Goal: Communication & Community: Share content

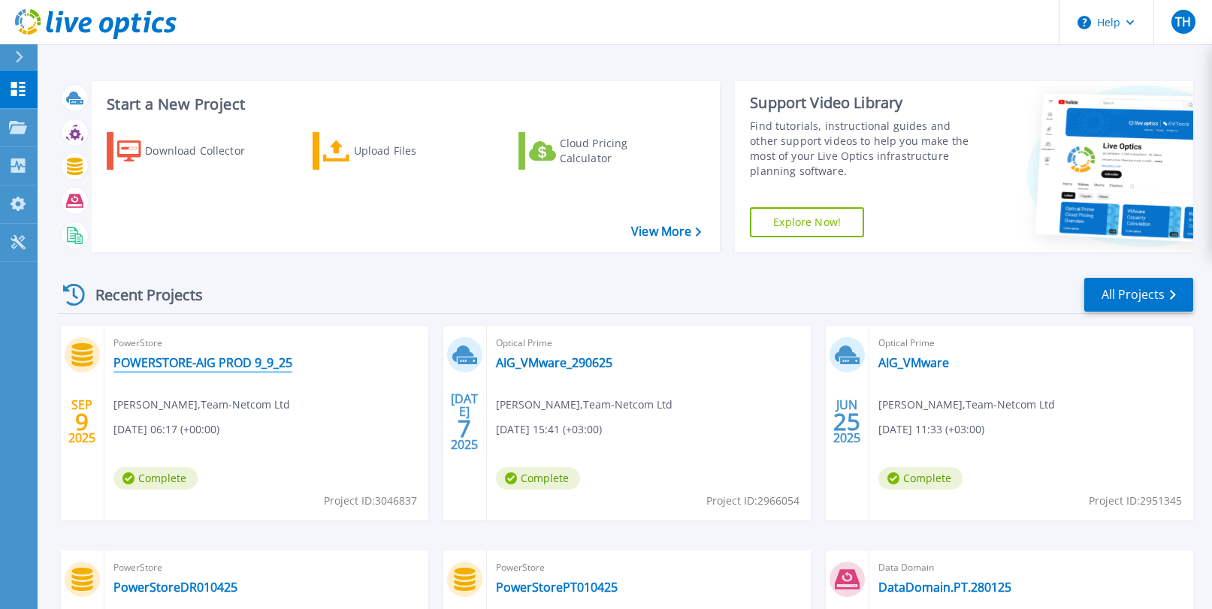
click at [239, 368] on link "POWERSTORE-AIG PROD 9_9_25" at bounding box center [202, 362] width 179 height 15
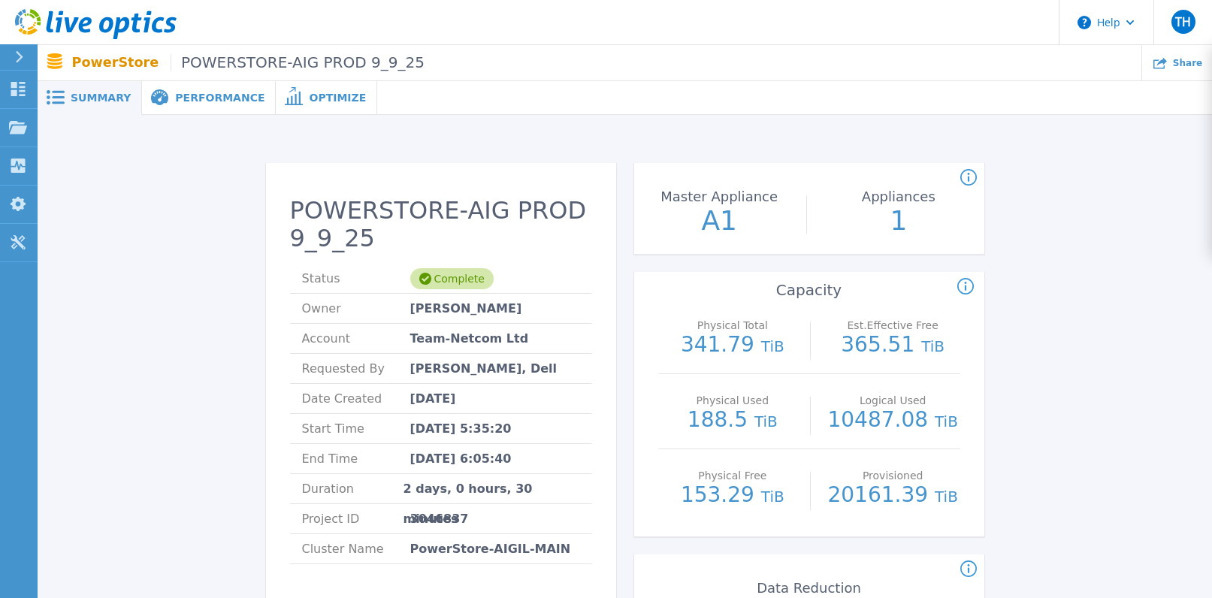
click at [90, 101] on span "Summary" at bounding box center [101, 97] width 60 height 11
click at [1177, 68] on div "Share" at bounding box center [1177, 62] width 70 height 35
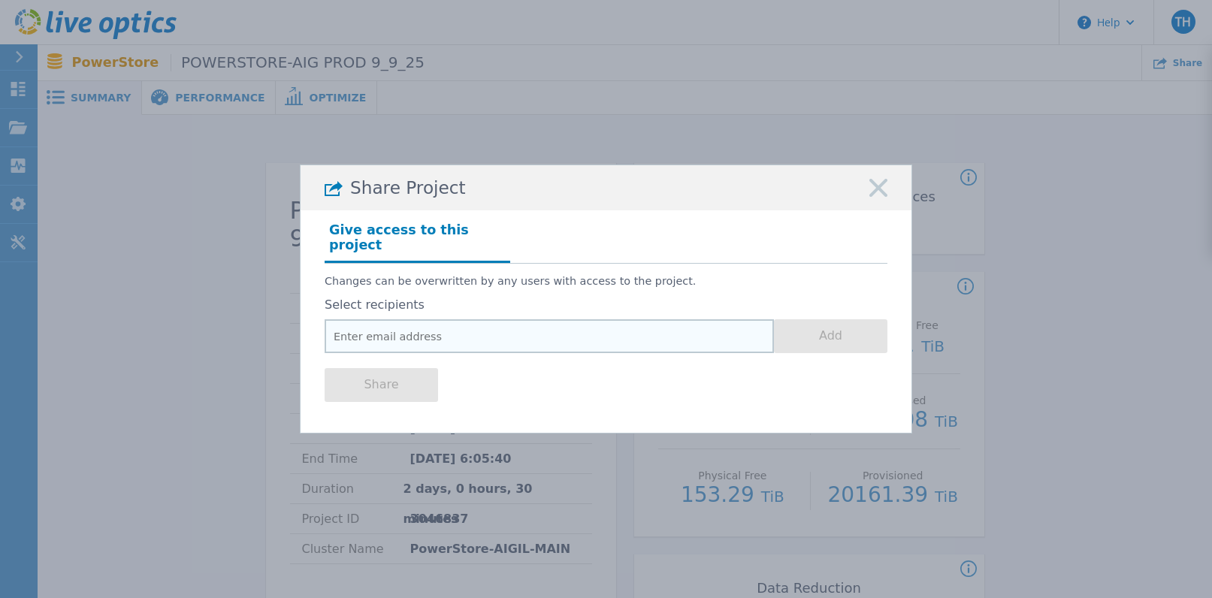
click at [392, 328] on input "email" at bounding box center [549, 336] width 449 height 34
click at [502, 336] on input "email" at bounding box center [549, 336] width 449 height 34
paste input "[PERSON_NAME][EMAIL_ADDRESS][DOMAIN_NAME]"
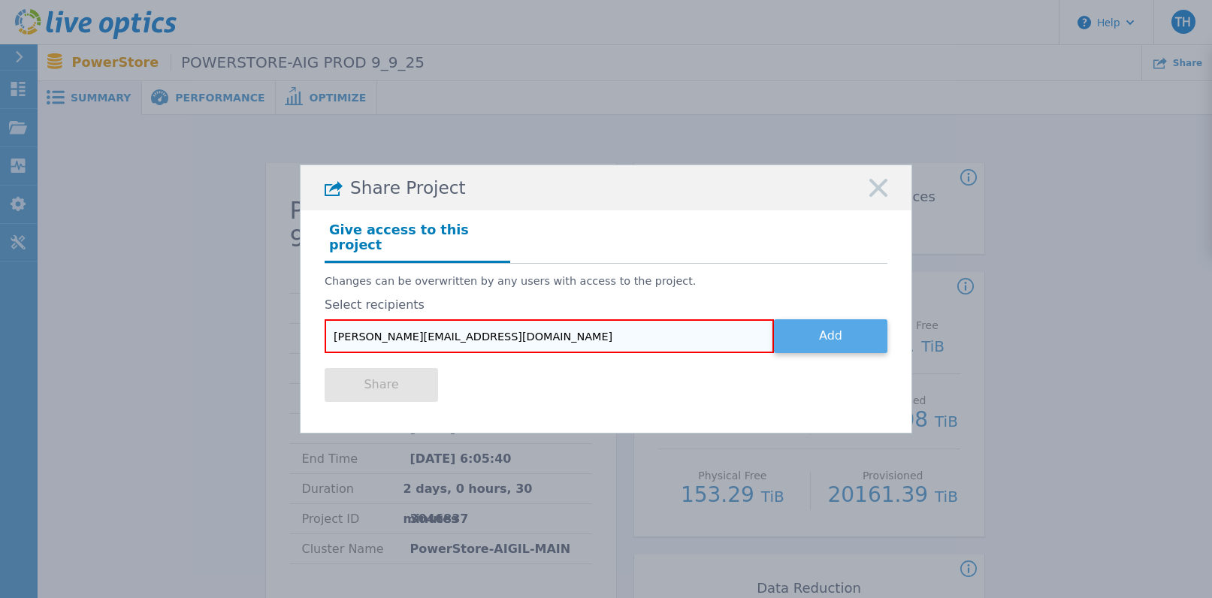
type input "anton@elk-group.com"
click at [812, 335] on button "Add" at bounding box center [830, 336] width 113 height 34
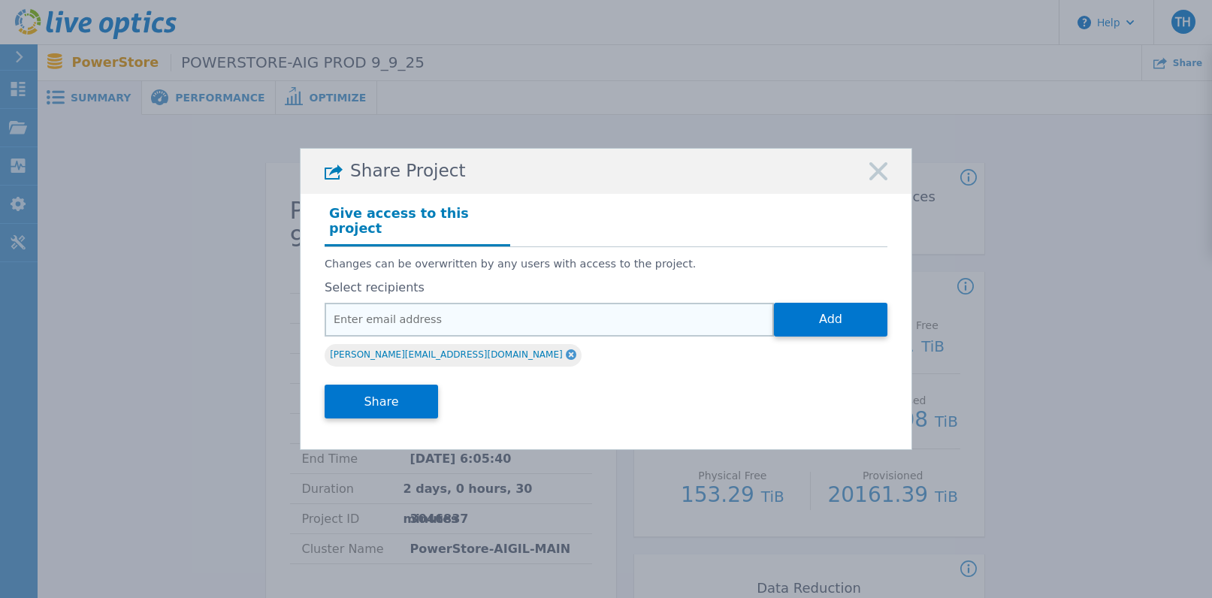
click at [402, 313] on input "email" at bounding box center [549, 320] width 449 height 34
paste input "Shmalov, Shay <Shay.Shmalov@aig.com>"
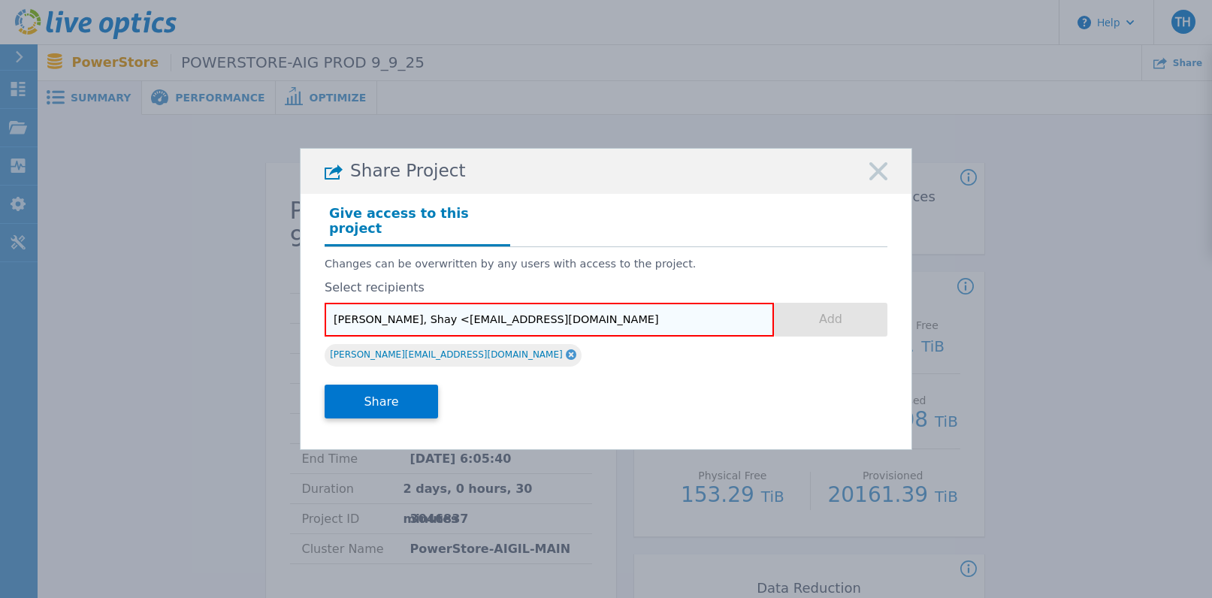
drag, startPoint x: 413, startPoint y: 315, endPoint x: 251, endPoint y: 298, distance: 163.2
click at [251, 298] on div "Share Project Give access to this project Changes can be overwritten by any use…" at bounding box center [606, 299] width 1212 height 598
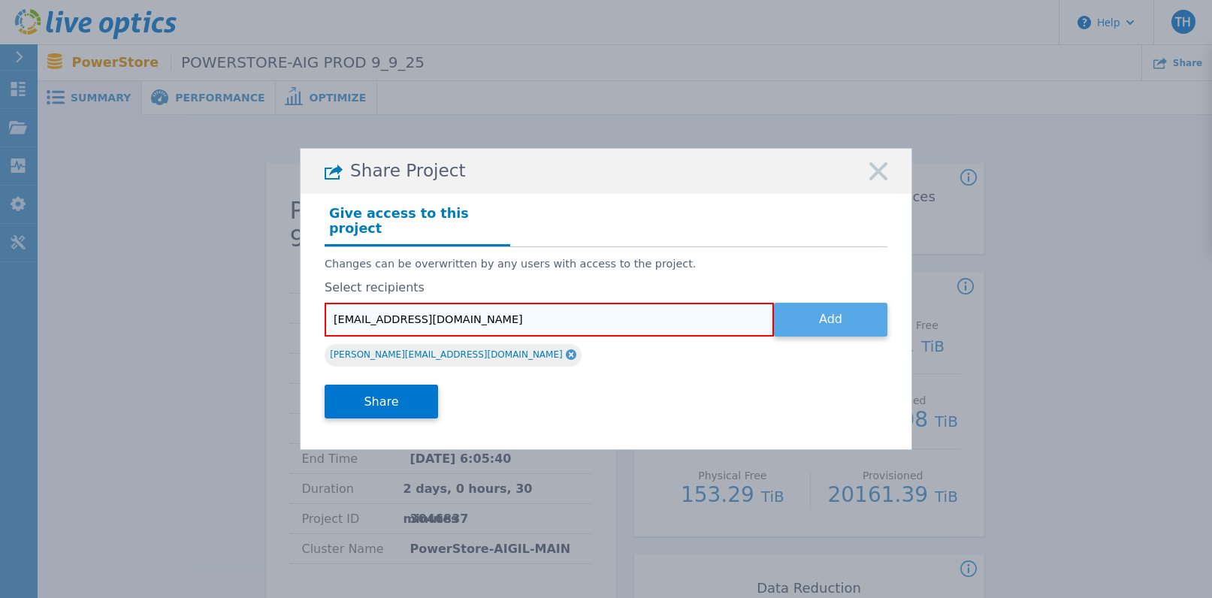
type input "Shay.Shmalov@aig.com"
click at [824, 316] on button "Add" at bounding box center [830, 320] width 113 height 34
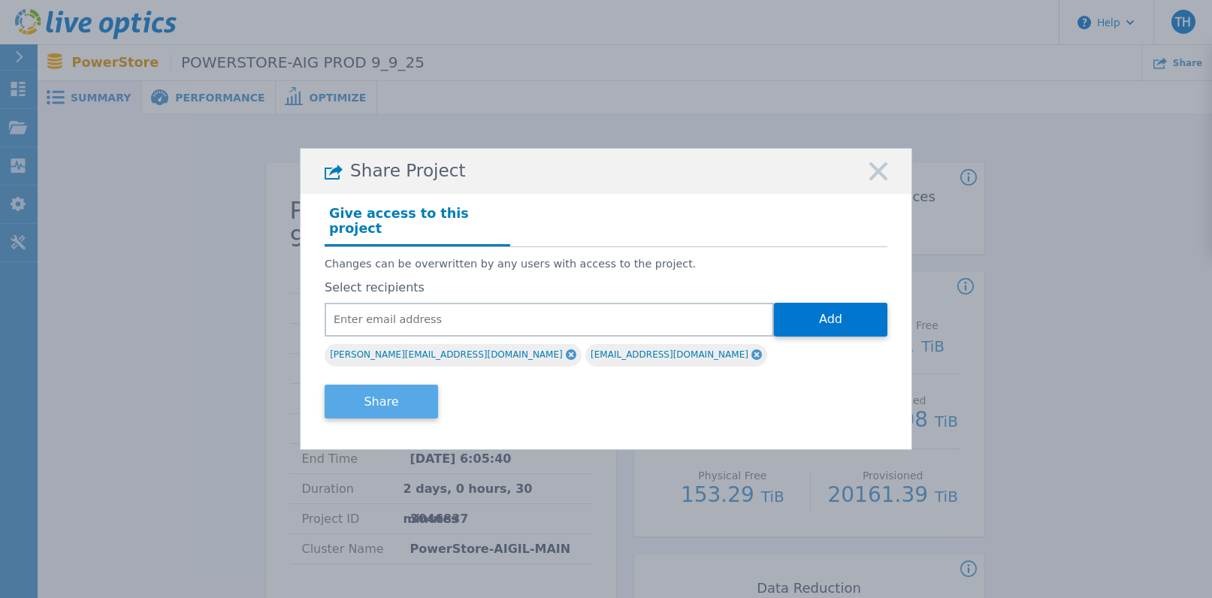
click at [362, 392] on button "Share" at bounding box center [381, 402] width 113 height 34
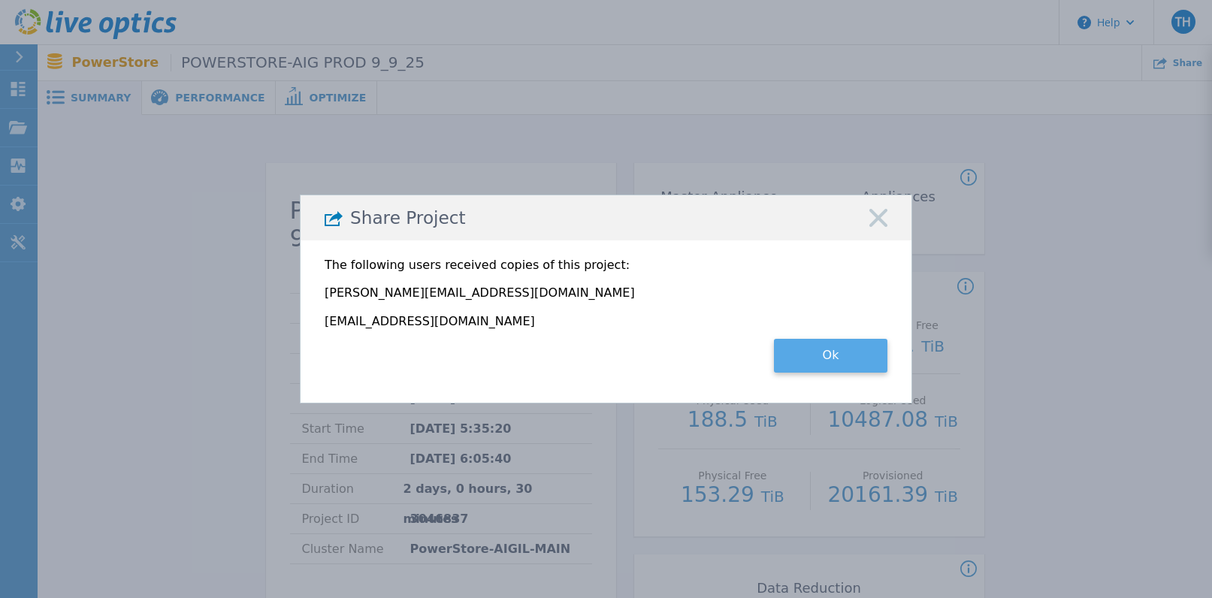
click at [847, 350] on button "Ok" at bounding box center [830, 356] width 113 height 34
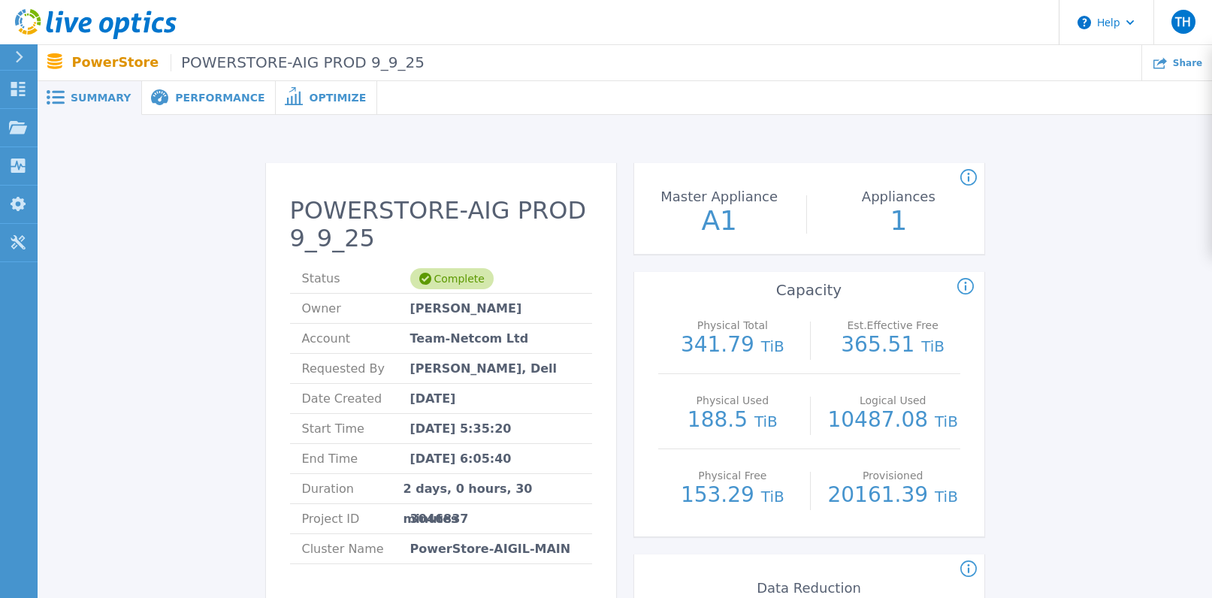
click at [207, 103] on span "Performance" at bounding box center [219, 97] width 89 height 11
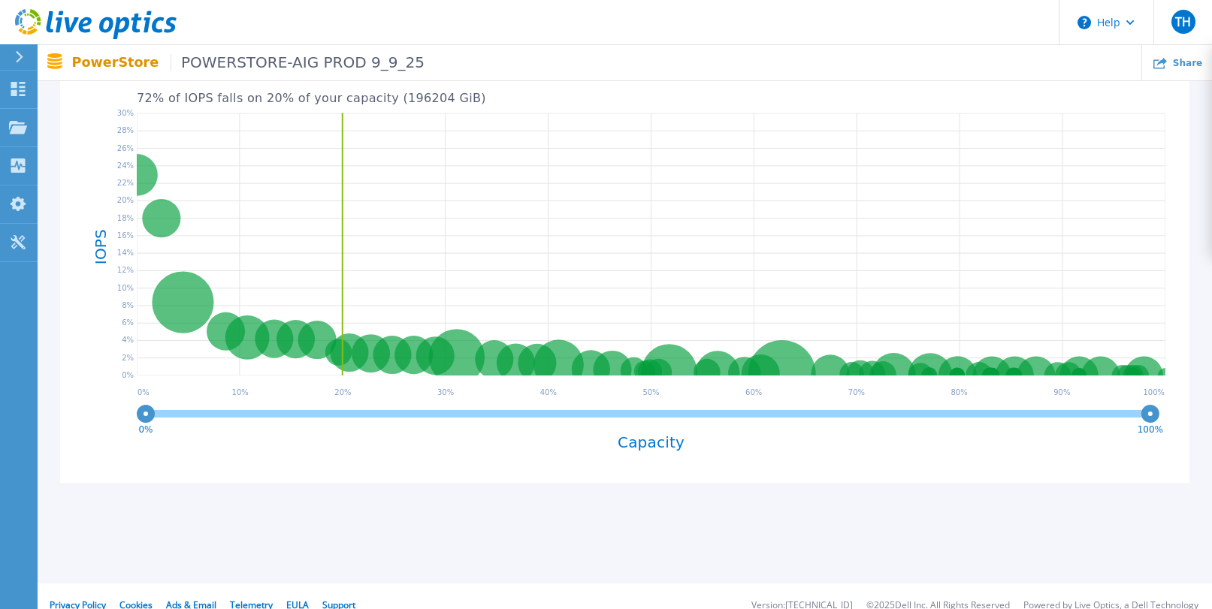
scroll to position [301, 0]
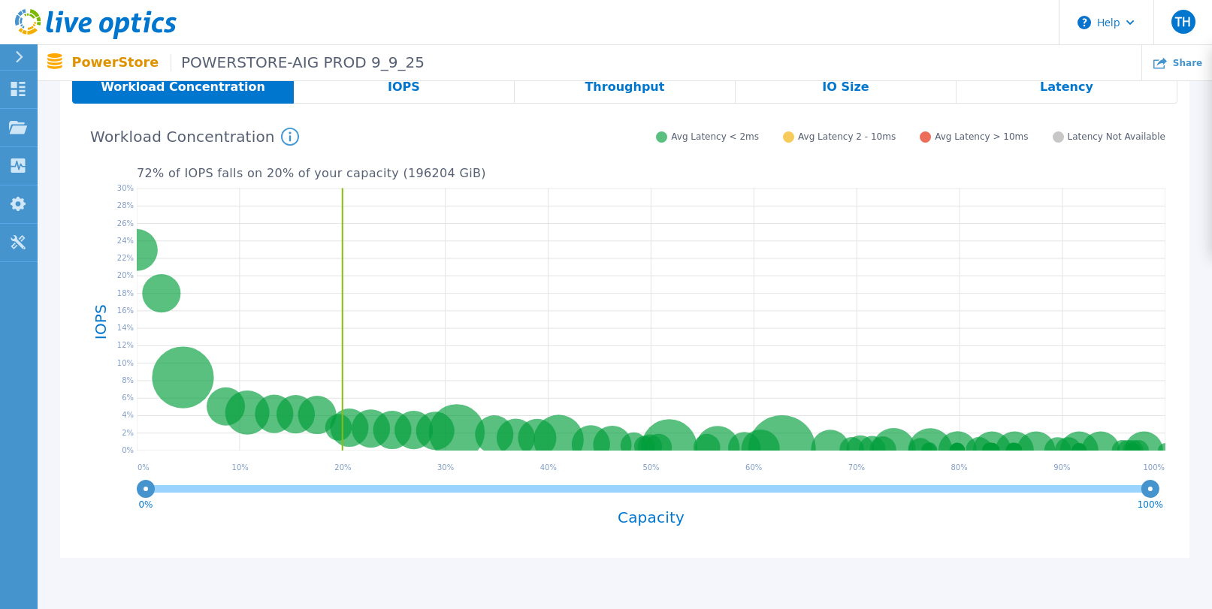
click at [435, 92] on div "IOPS" at bounding box center [404, 87] width 221 height 34
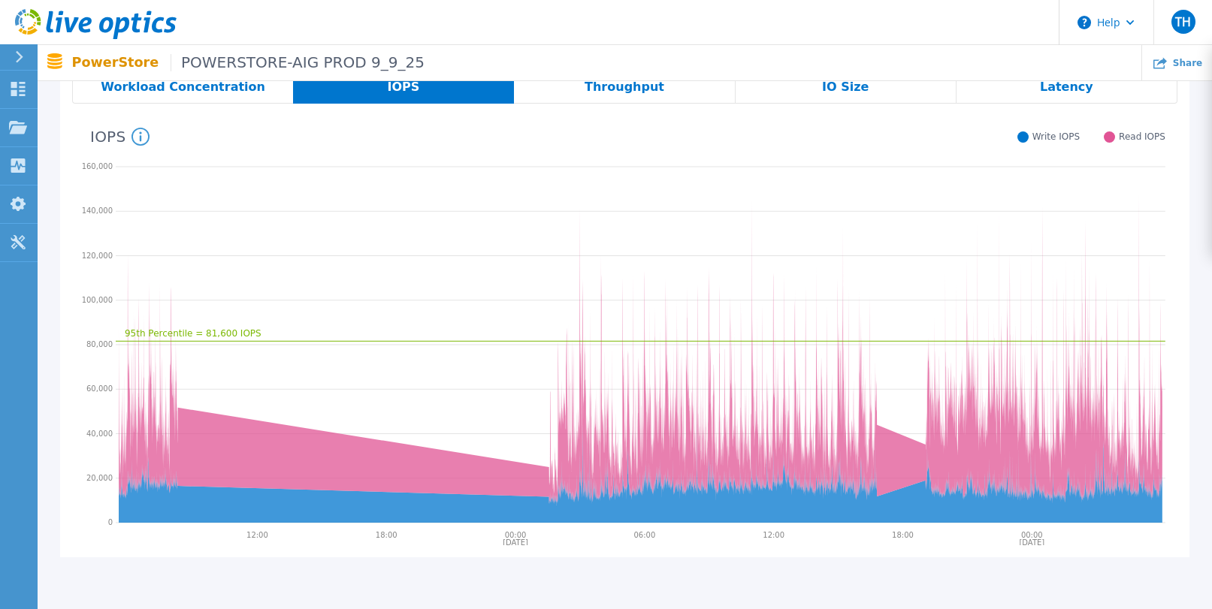
click at [139, 135] on icon at bounding box center [141, 137] width 18 height 18
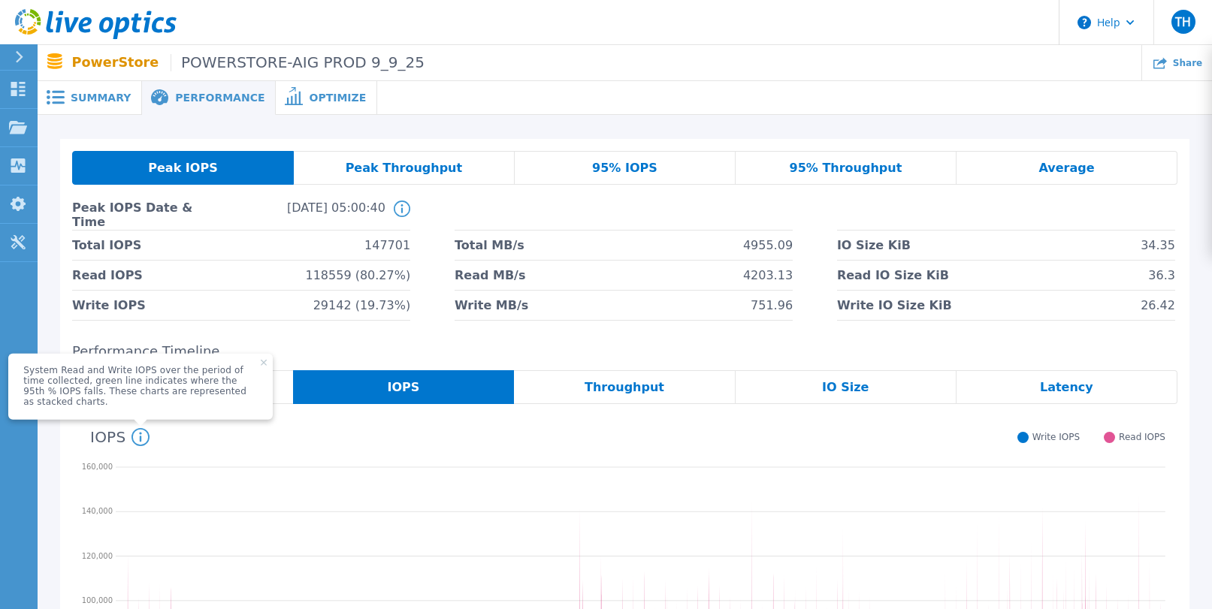
scroll to position [225, 0]
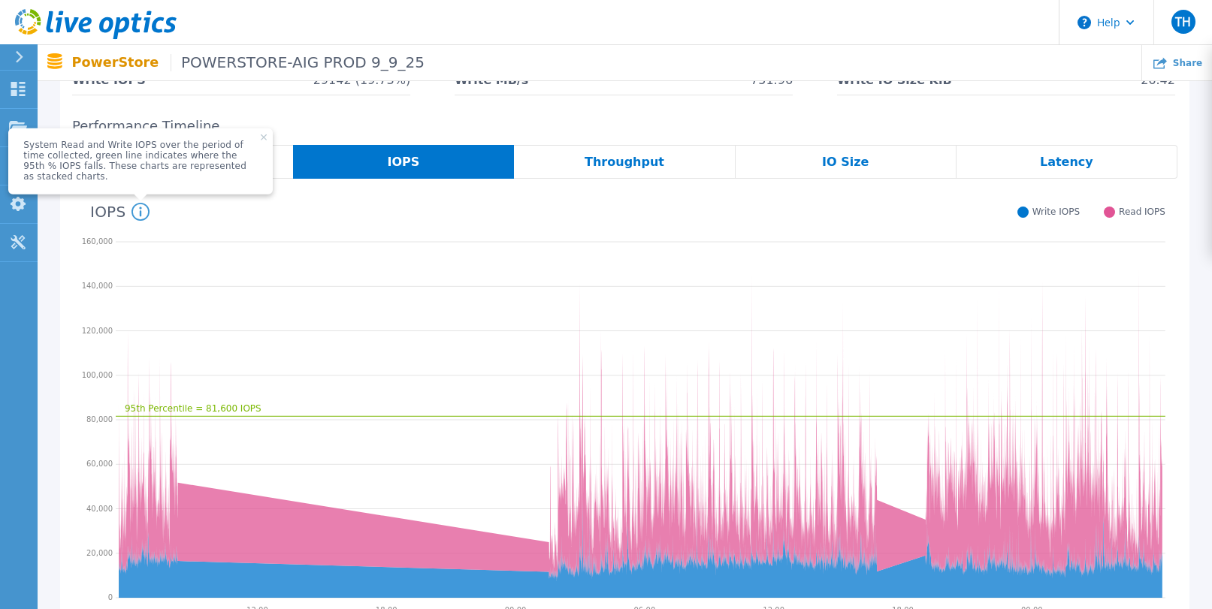
click at [639, 171] on div "Throughput" at bounding box center [624, 162] width 221 height 34
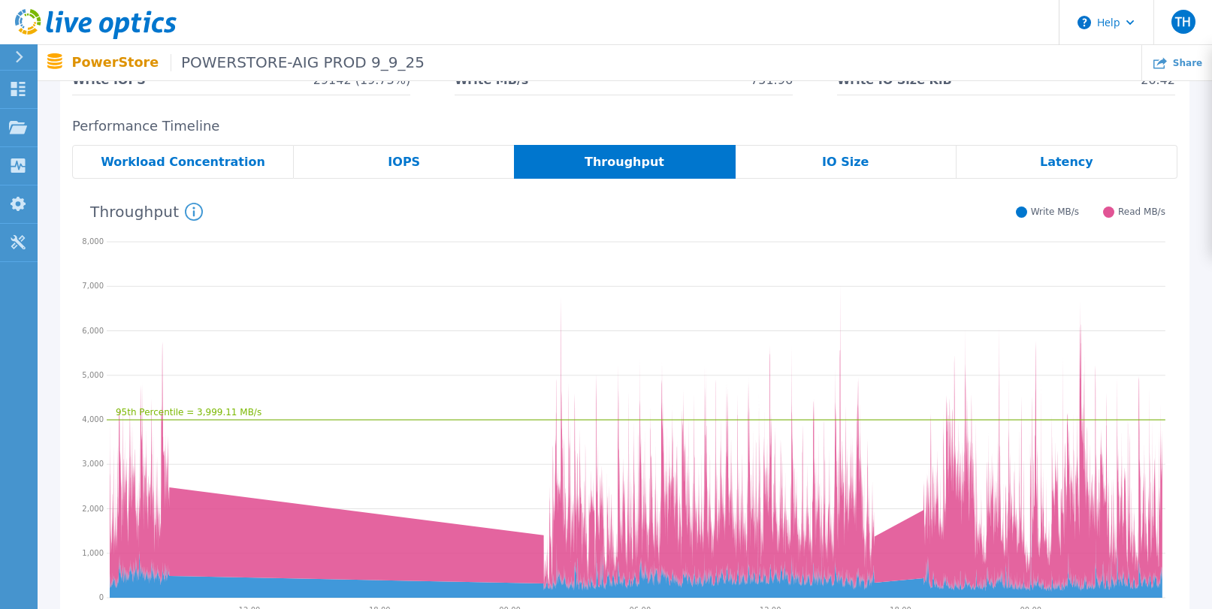
scroll to position [395, 0]
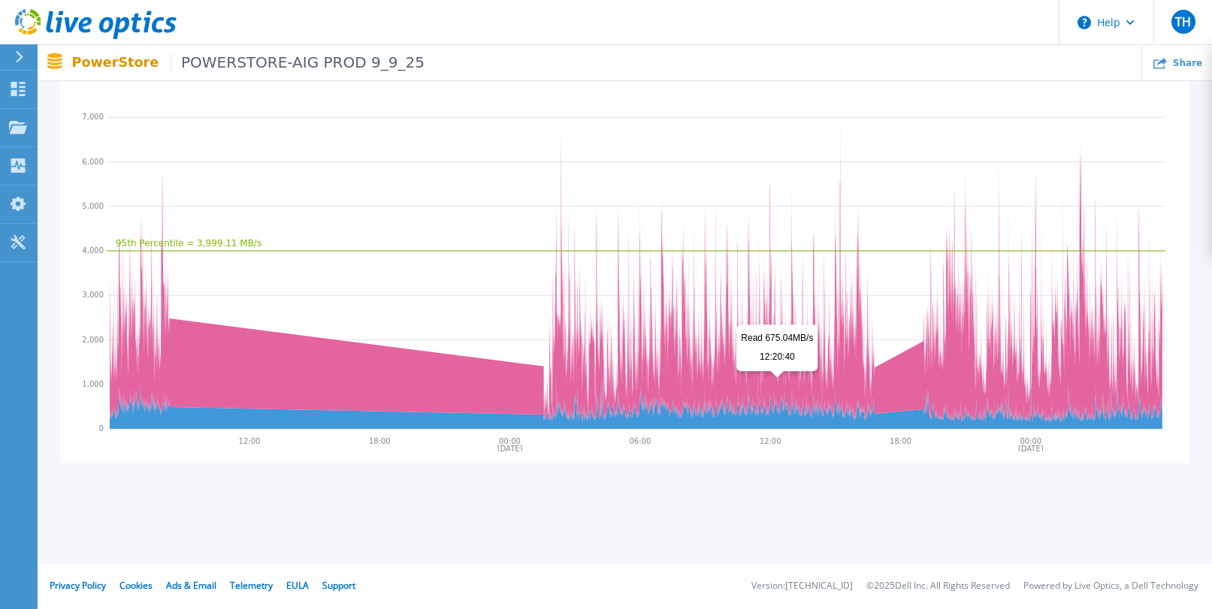
click at [773, 380] on icon at bounding box center [636, 269] width 1053 height 309
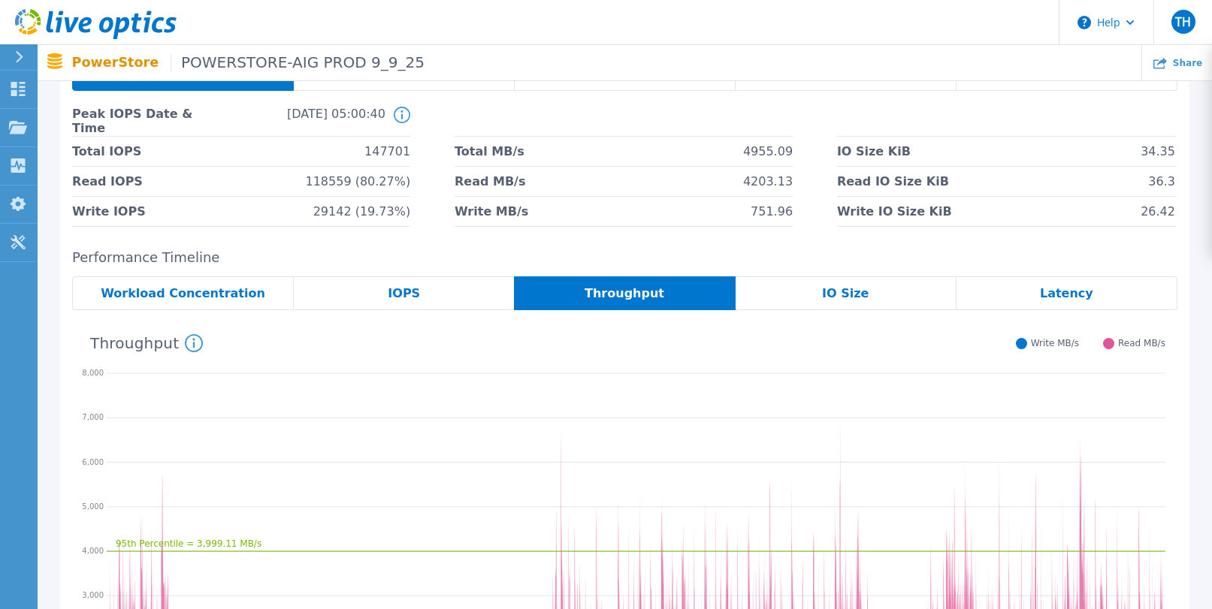
scroll to position [0, 0]
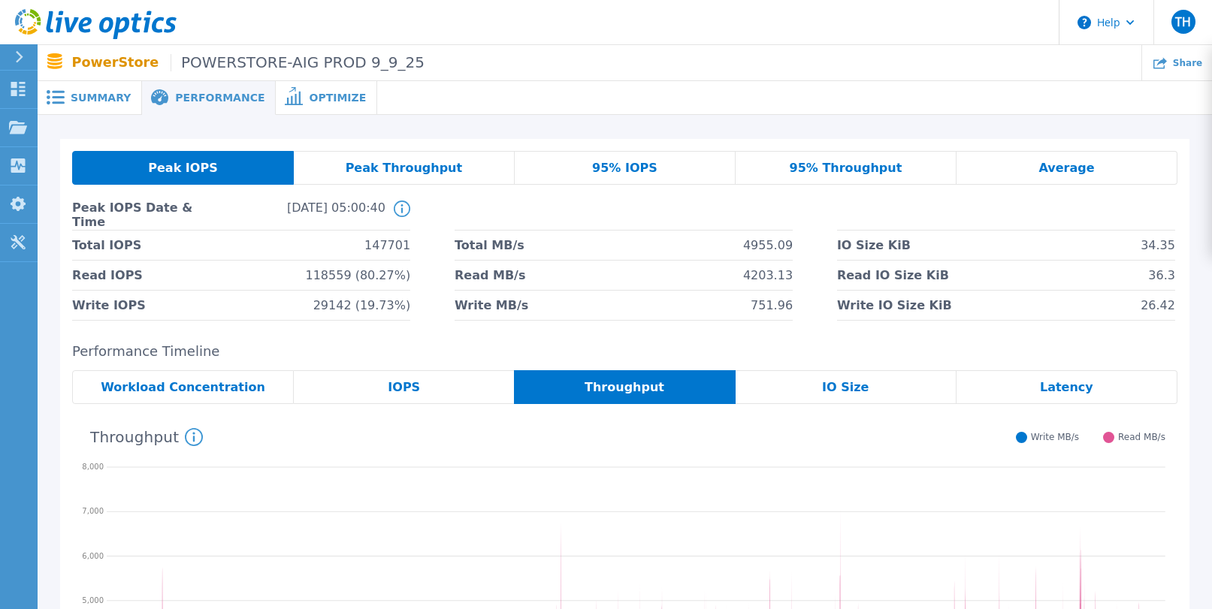
click at [856, 389] on span "IO Size" at bounding box center [845, 388] width 47 height 12
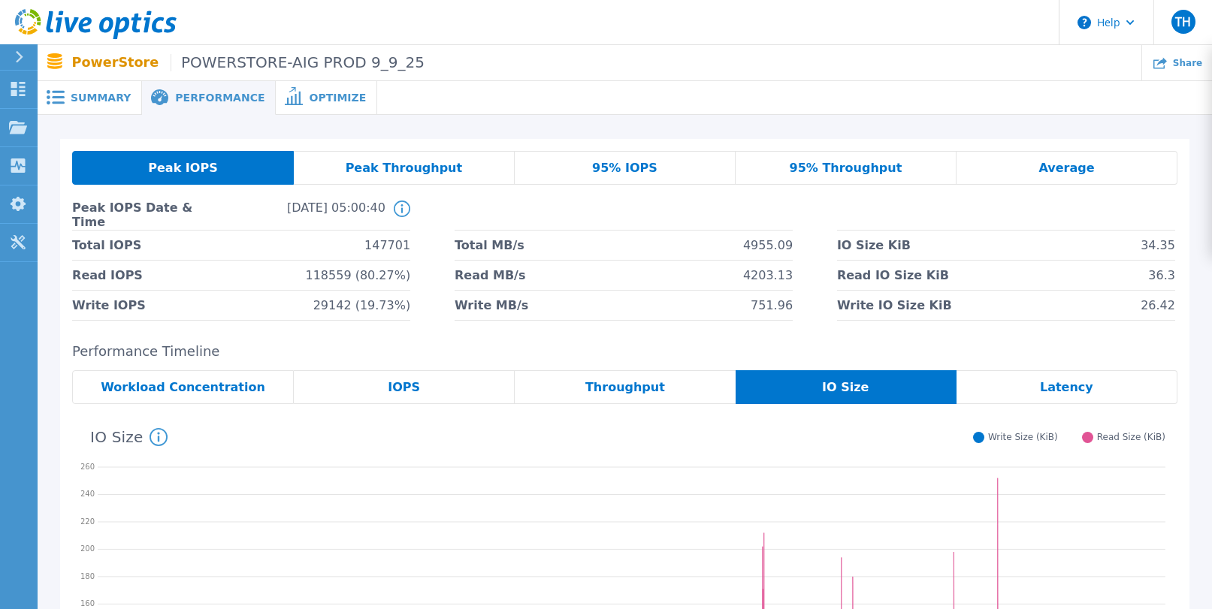
click at [1094, 381] on div "Latency" at bounding box center [1067, 388] width 221 height 34
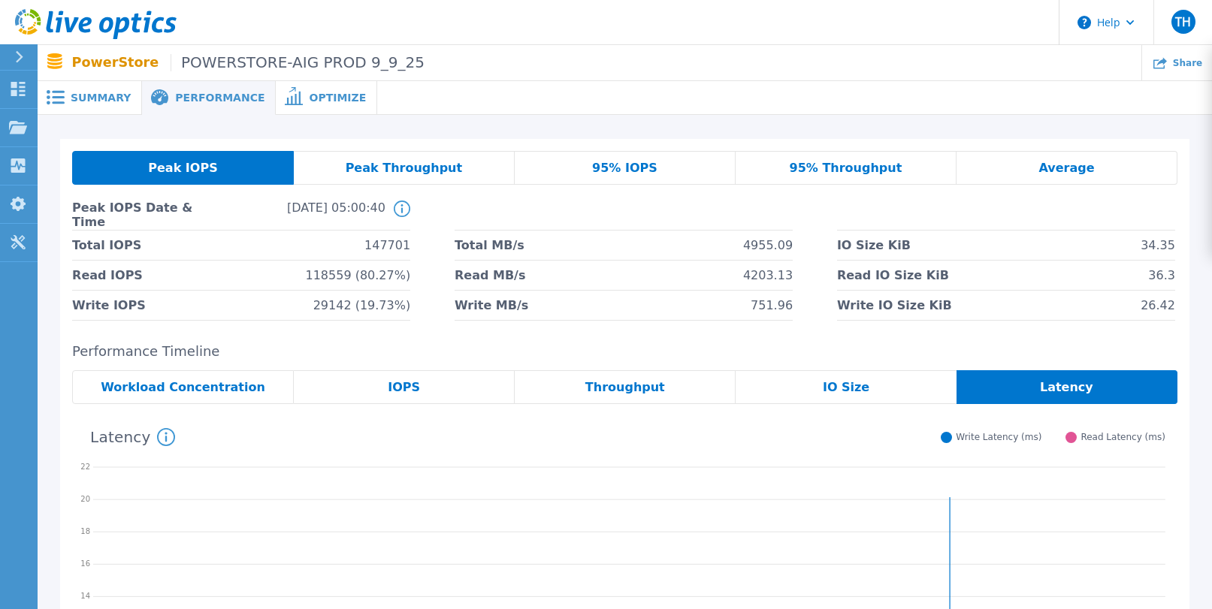
click at [371, 166] on span "Peak Throughput" at bounding box center [404, 168] width 117 height 12
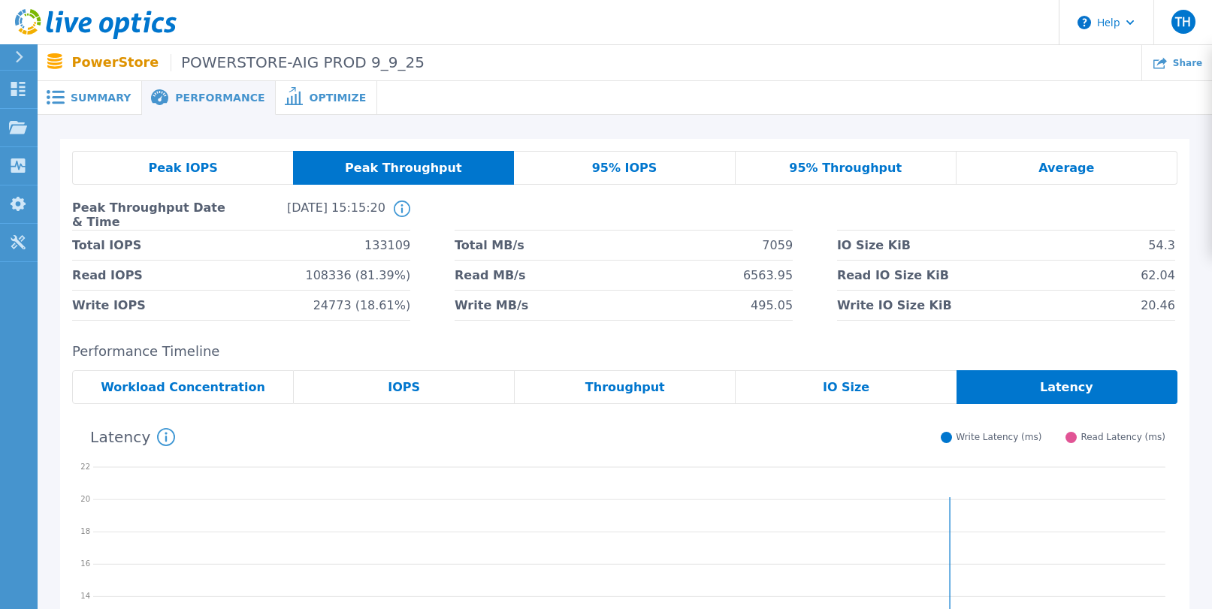
click at [621, 168] on span "95% IOPS" at bounding box center [624, 168] width 65 height 12
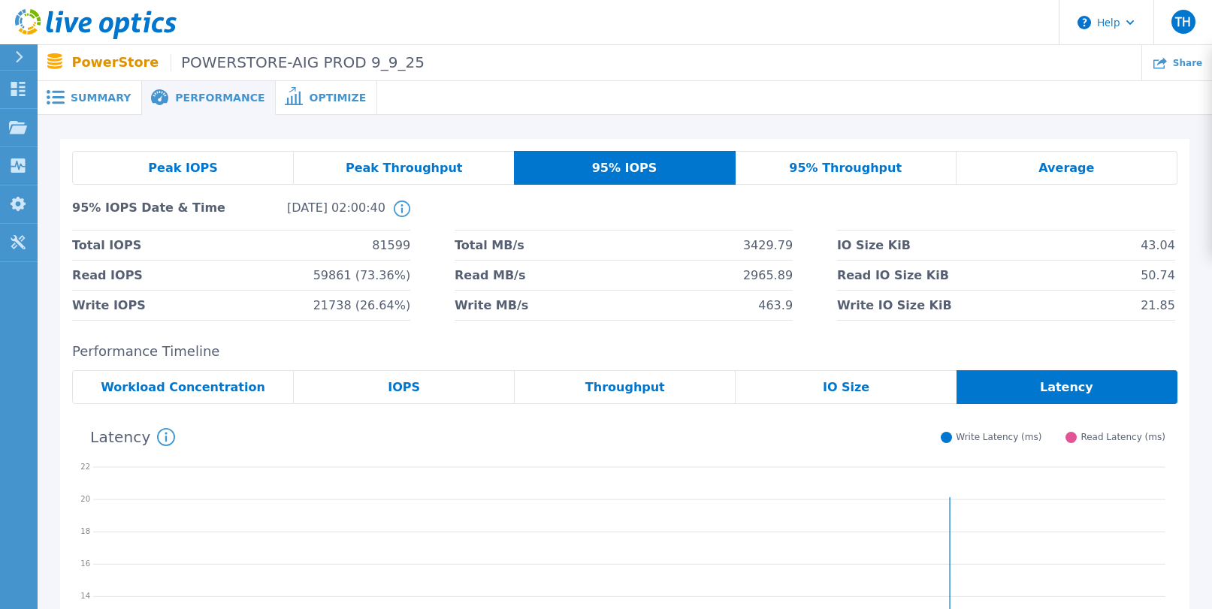
click at [828, 176] on div "95% Throughput" at bounding box center [846, 168] width 221 height 34
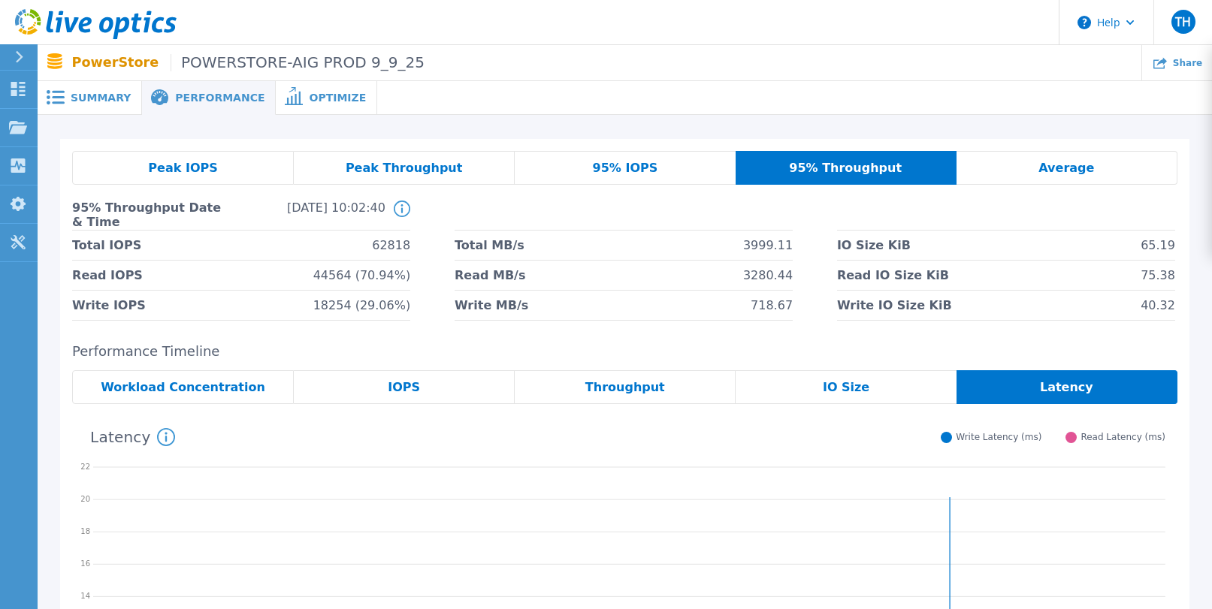
click at [1015, 161] on div "Average" at bounding box center [1067, 168] width 221 height 34
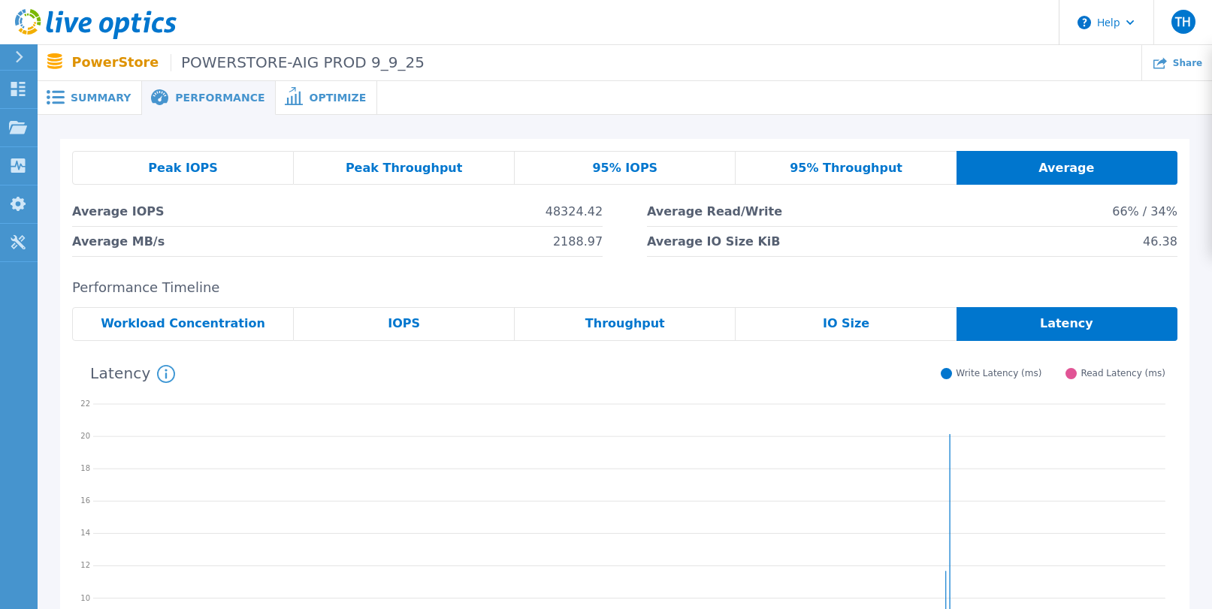
click at [1005, 324] on div "Latency" at bounding box center [1067, 324] width 221 height 34
click at [217, 318] on span "Workload Concentration" at bounding box center [183, 324] width 165 height 12
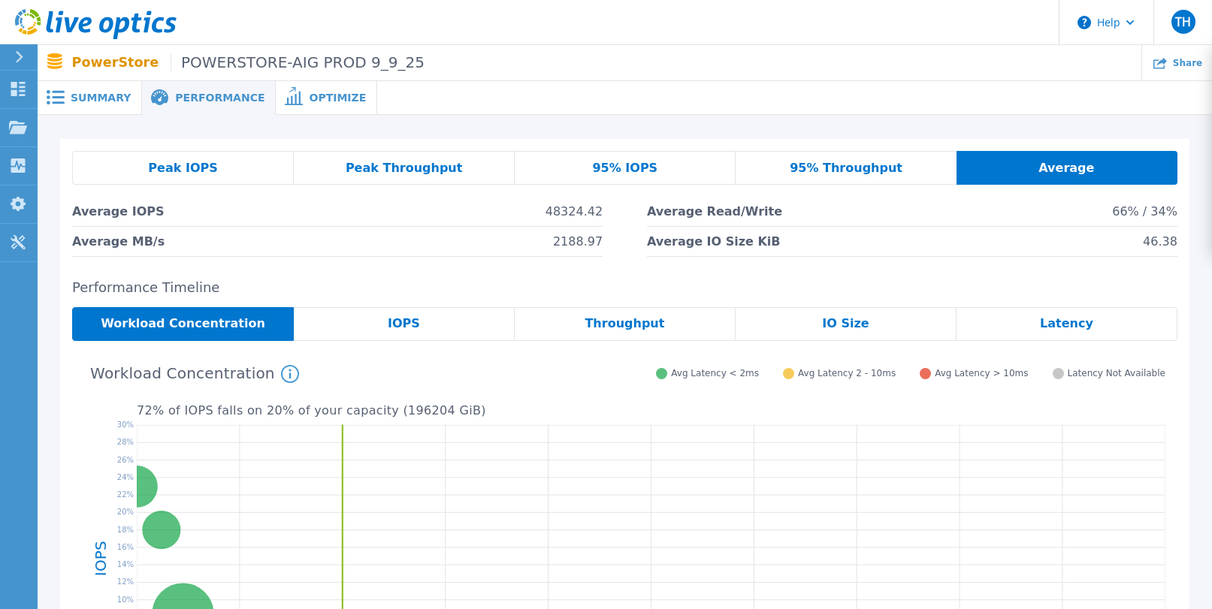
scroll to position [331, 0]
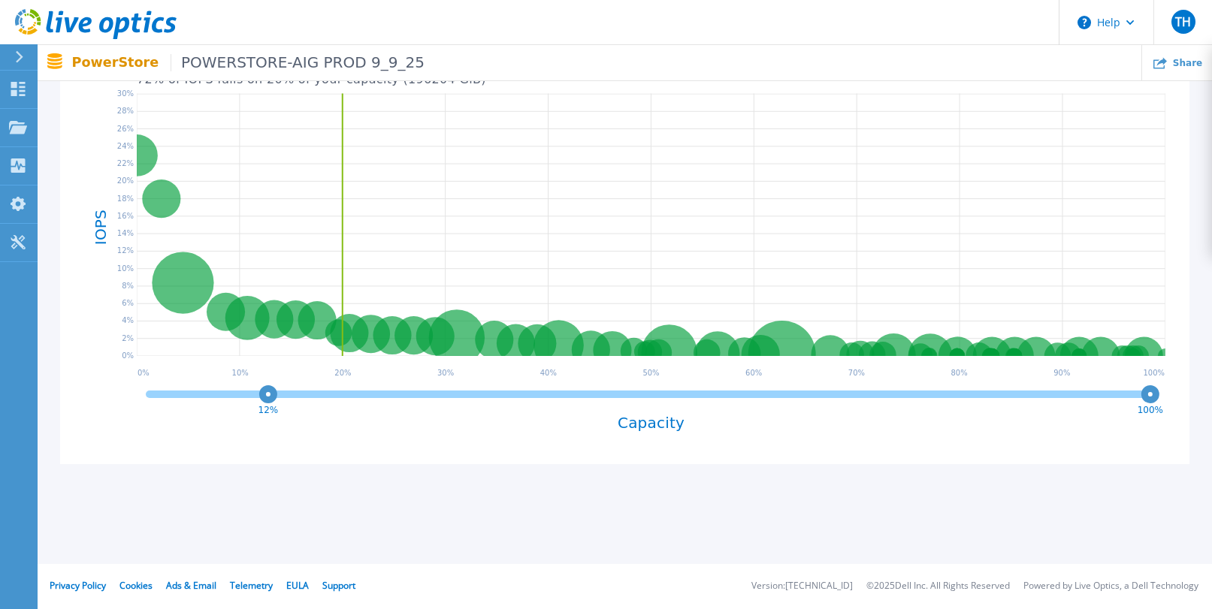
drag, startPoint x: 142, startPoint y: 400, endPoint x: 268, endPoint y: 424, distance: 128.5
click at [268, 424] on div "12% 100% Capacity" at bounding box center [651, 417] width 1029 height 69
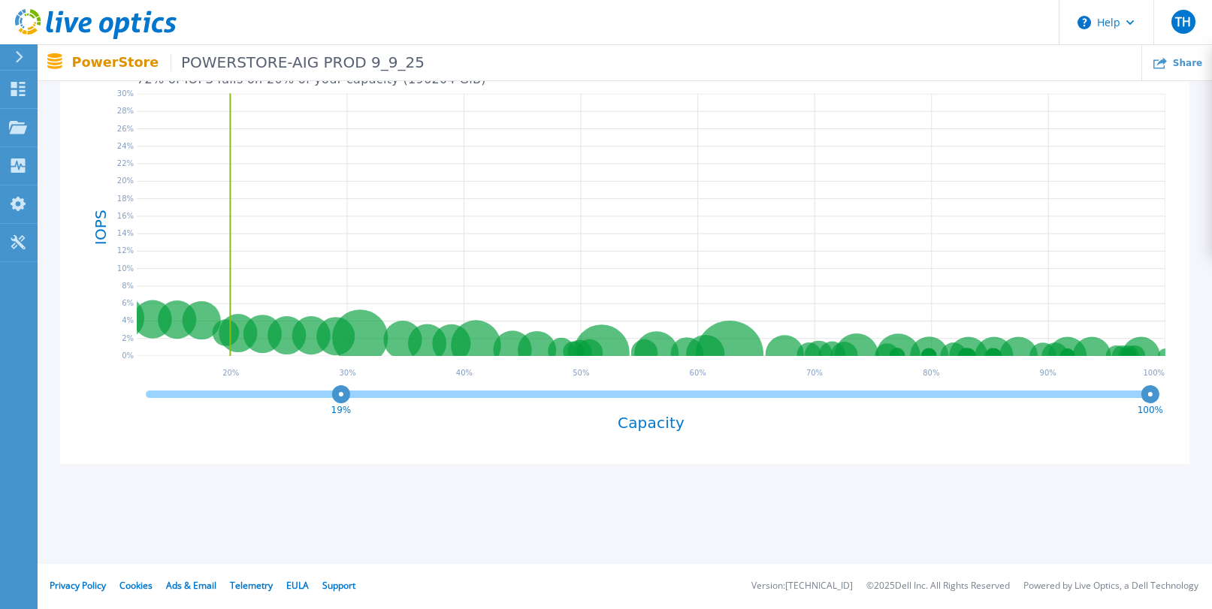
drag, startPoint x: 269, startPoint y: 398, endPoint x: 652, endPoint y: 407, distance: 383.4
click at [352, 407] on g "19%" at bounding box center [341, 402] width 20 height 26
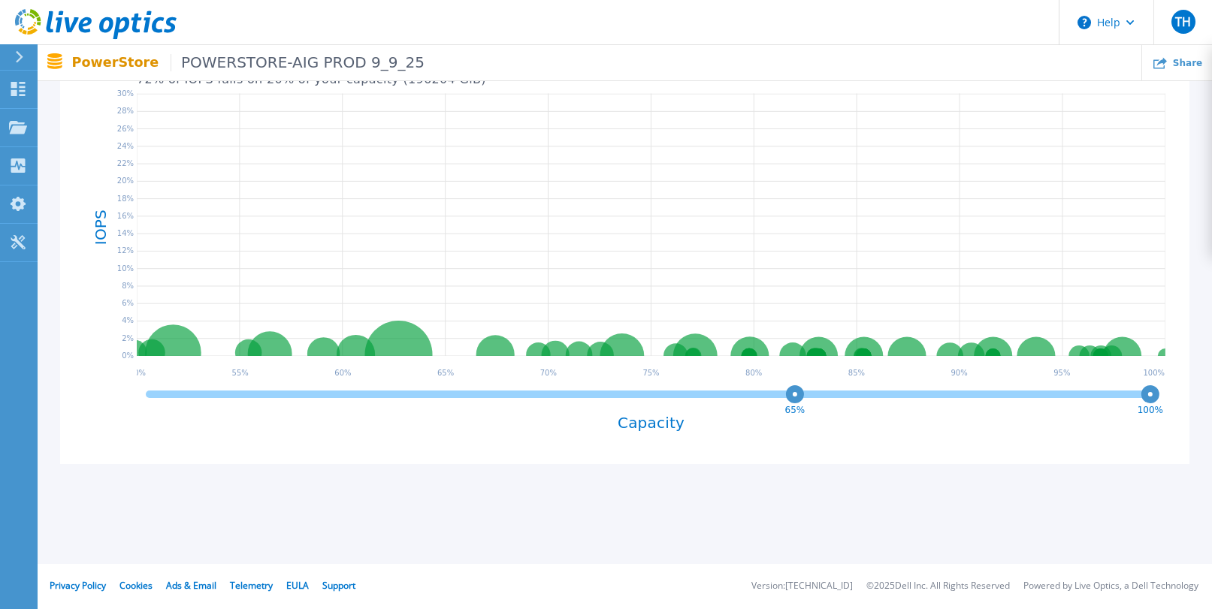
drag, startPoint x: 661, startPoint y: 395, endPoint x: 1021, endPoint y: 395, distance: 360.7
click at [801, 395] on circle at bounding box center [795, 394] width 11 height 11
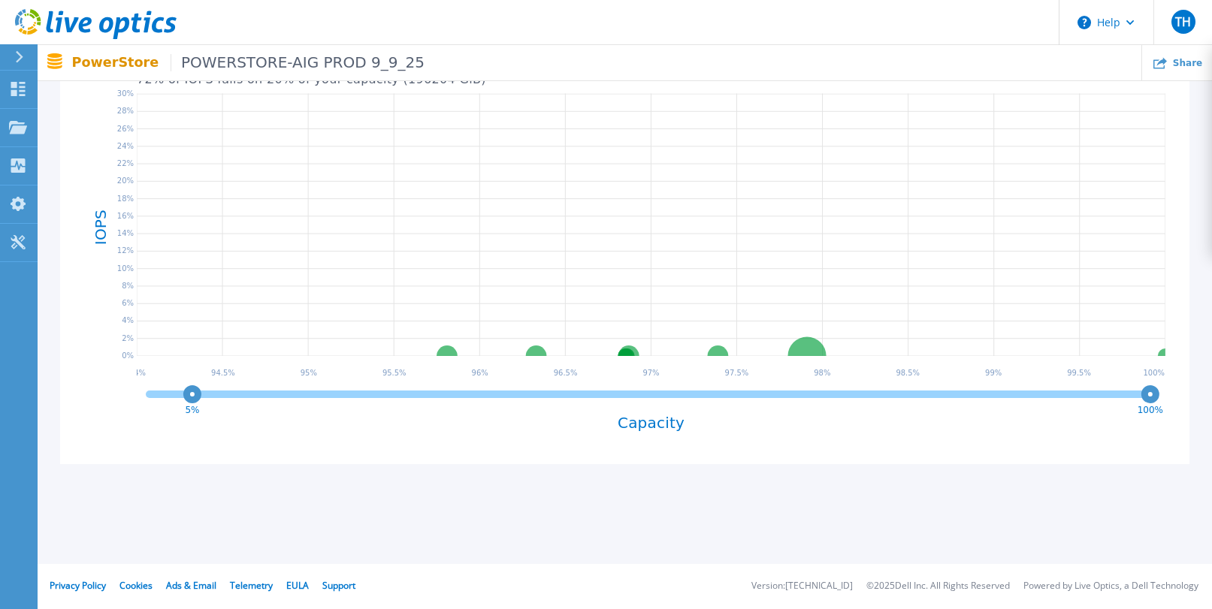
drag, startPoint x: 1093, startPoint y: 396, endPoint x: 0, endPoint y: 455, distance: 1095.1
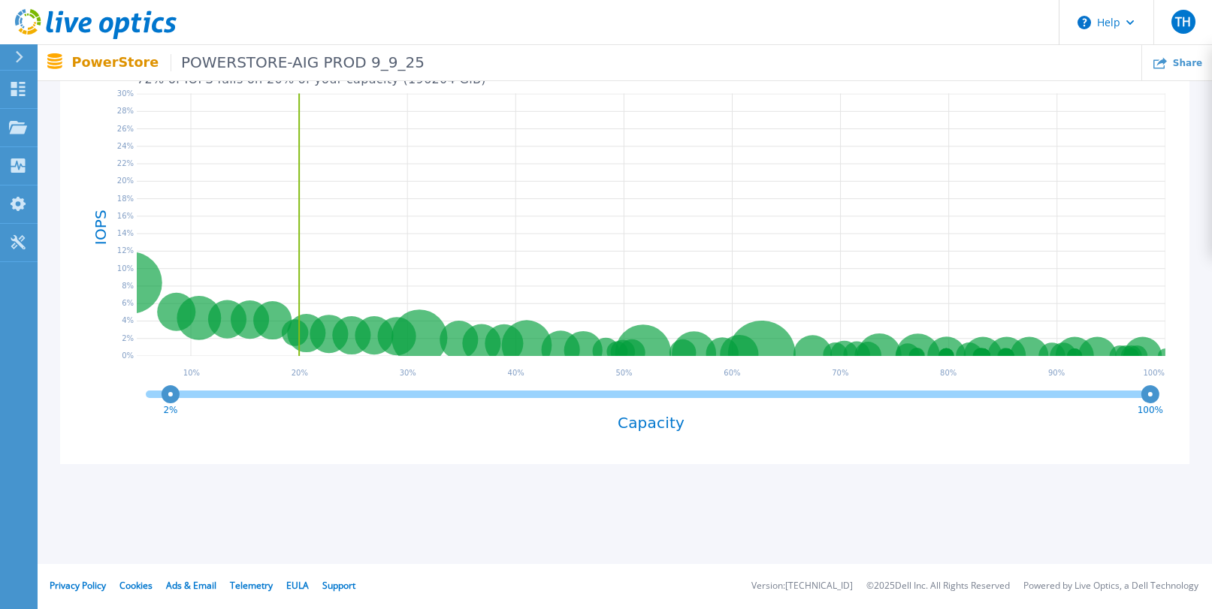
drag, startPoint x: 190, startPoint y: 392, endPoint x: 116, endPoint y: 390, distance: 74.4
click at [116, 390] on div "PowerStore-AIG-MAIN-appliance-1 DS_PS_DWH_02 5120 GiB 0.49 % of total IOPS 0.46…" at bounding box center [625, 237] width 1106 height 431
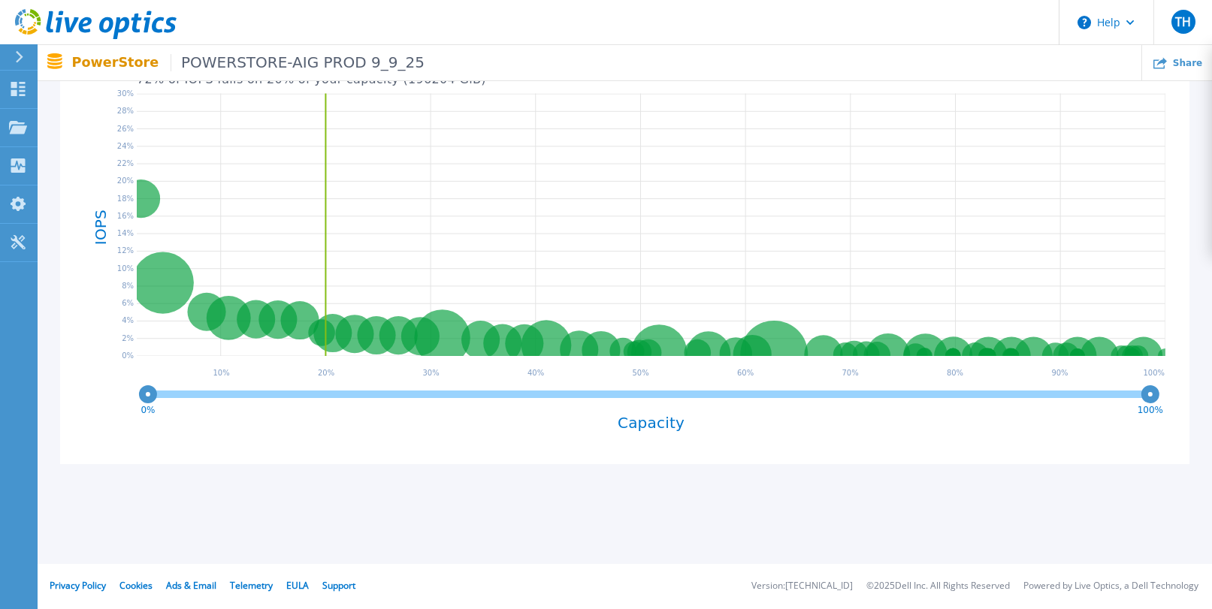
drag, startPoint x: 169, startPoint y: 397, endPoint x: 144, endPoint y: 395, distance: 25.7
click at [144, 395] on circle at bounding box center [148, 394] width 11 height 11
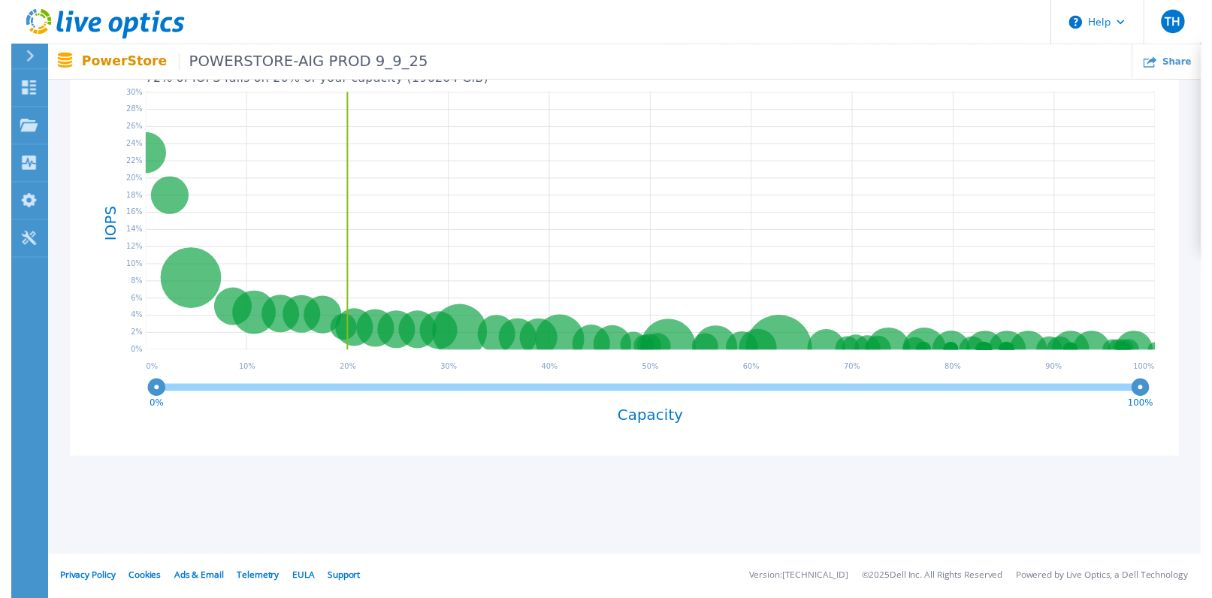
scroll to position [0, 0]
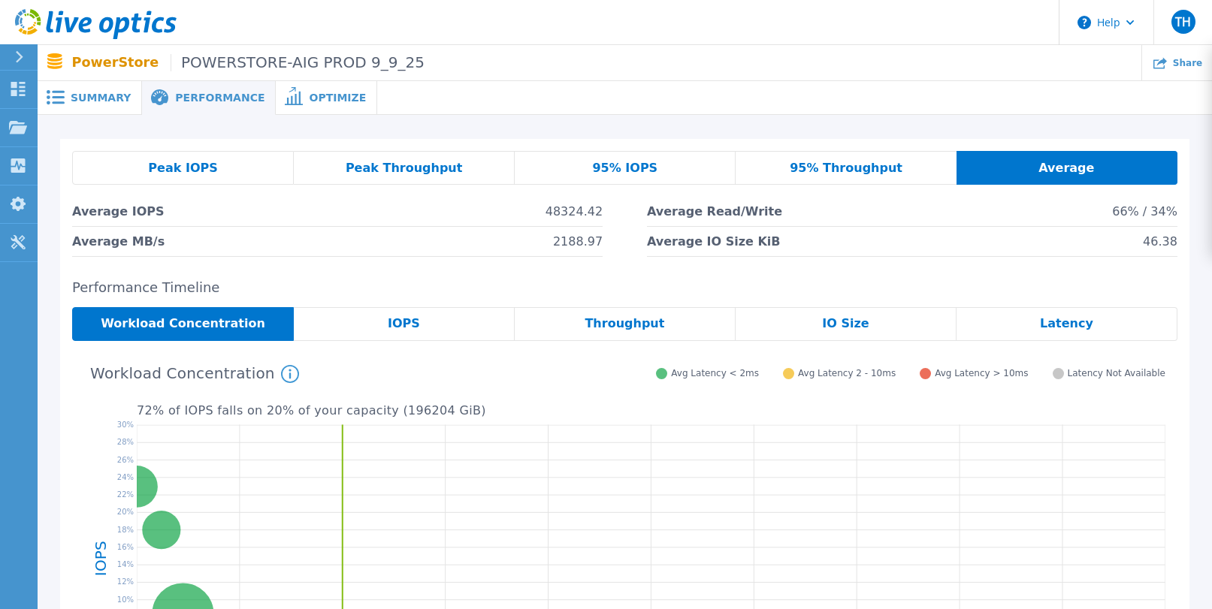
click at [324, 103] on span "Optimize" at bounding box center [337, 97] width 57 height 11
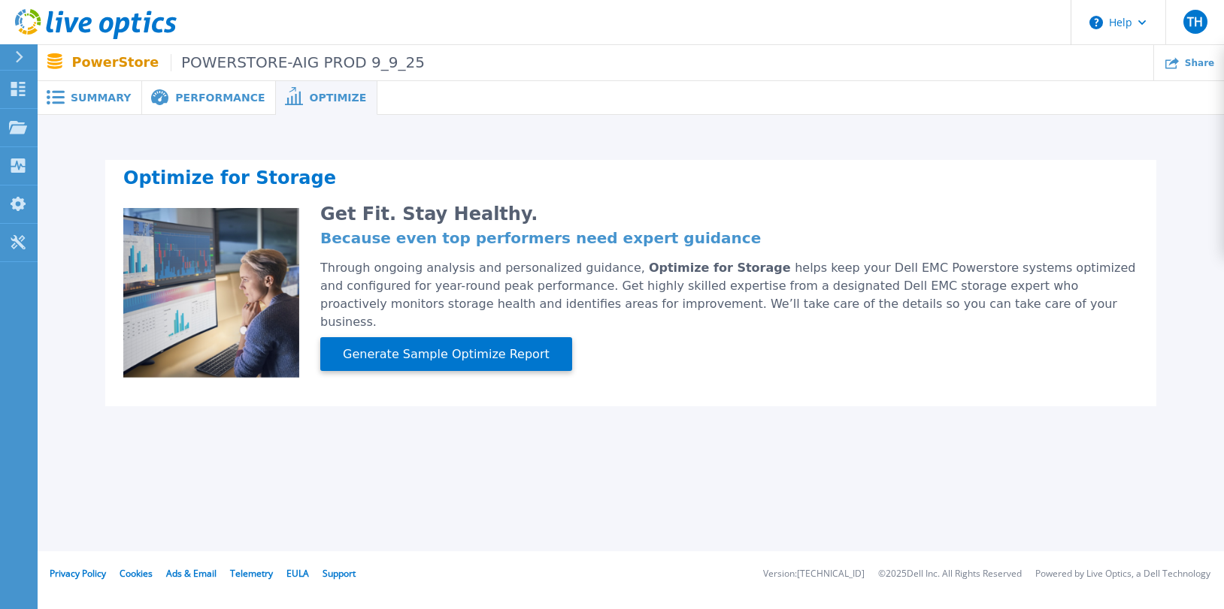
click at [101, 95] on span "Summary" at bounding box center [101, 97] width 60 height 11
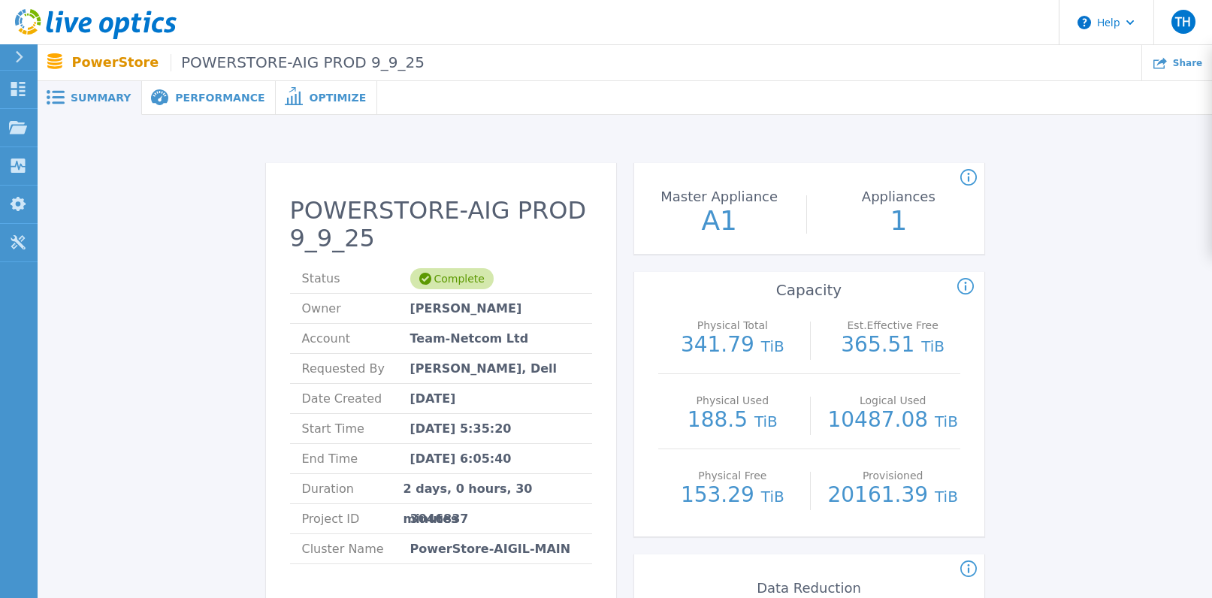
click at [26, 62] on div at bounding box center [26, 57] width 24 height 26
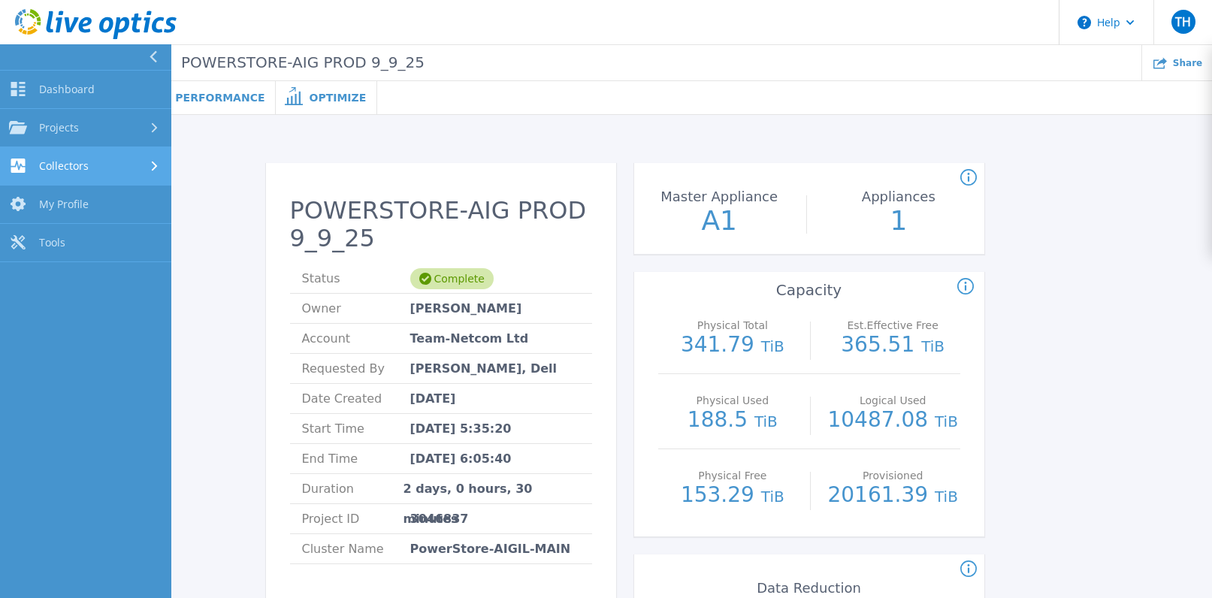
click at [121, 169] on div "Collectors" at bounding box center [85, 166] width 153 height 14
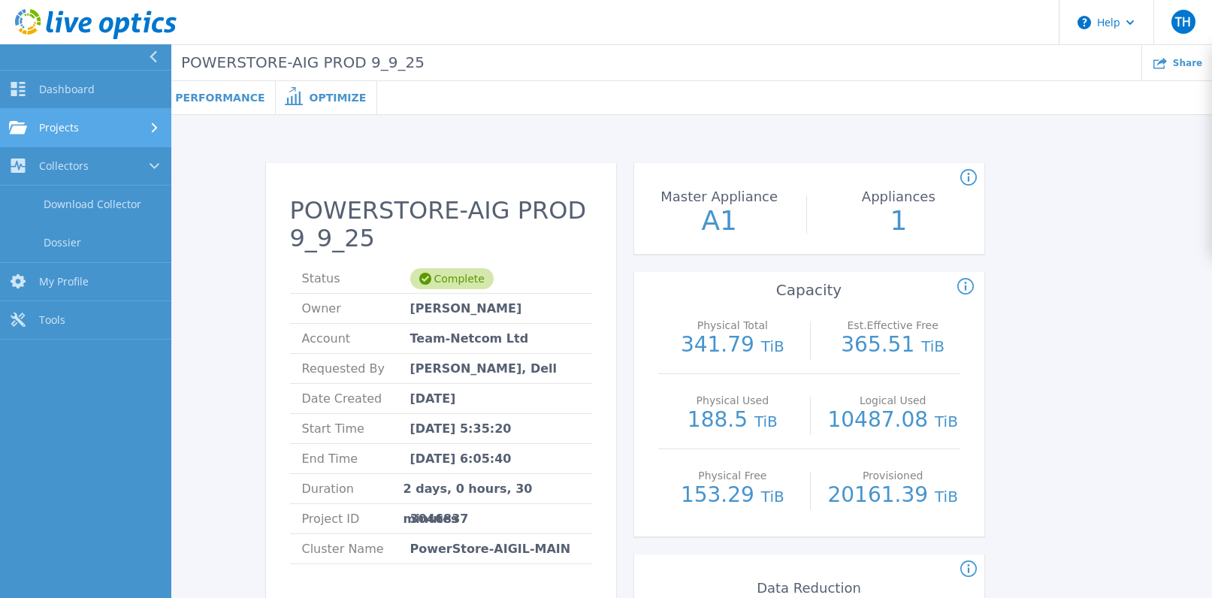
click at [116, 128] on div "Projects" at bounding box center [85, 128] width 153 height 14
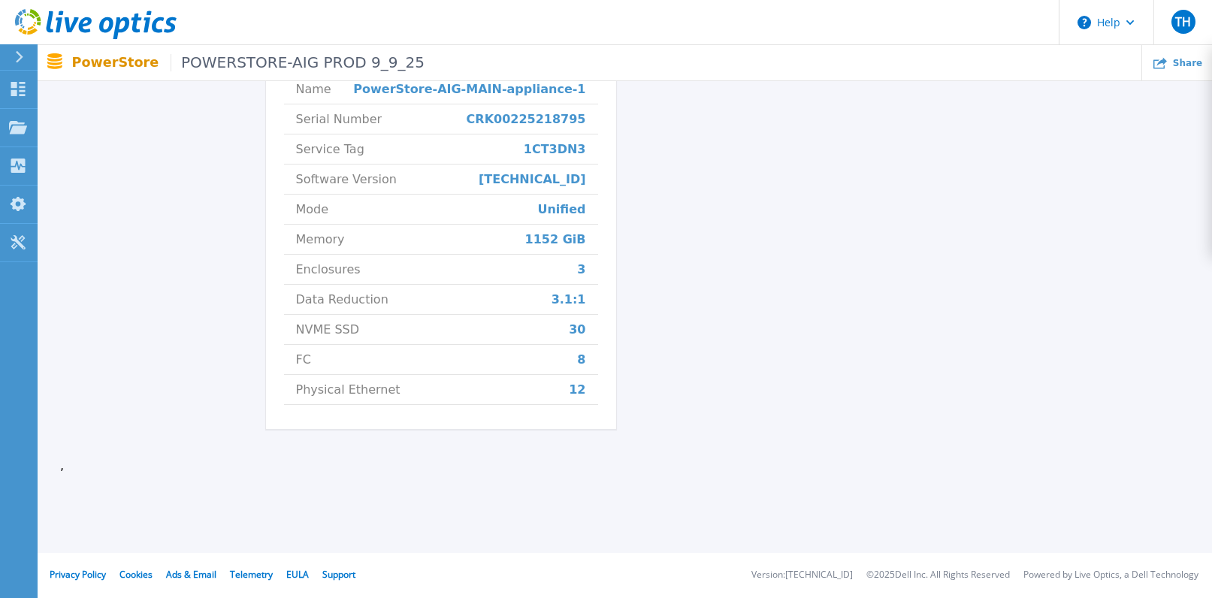
scroll to position [529, 0]
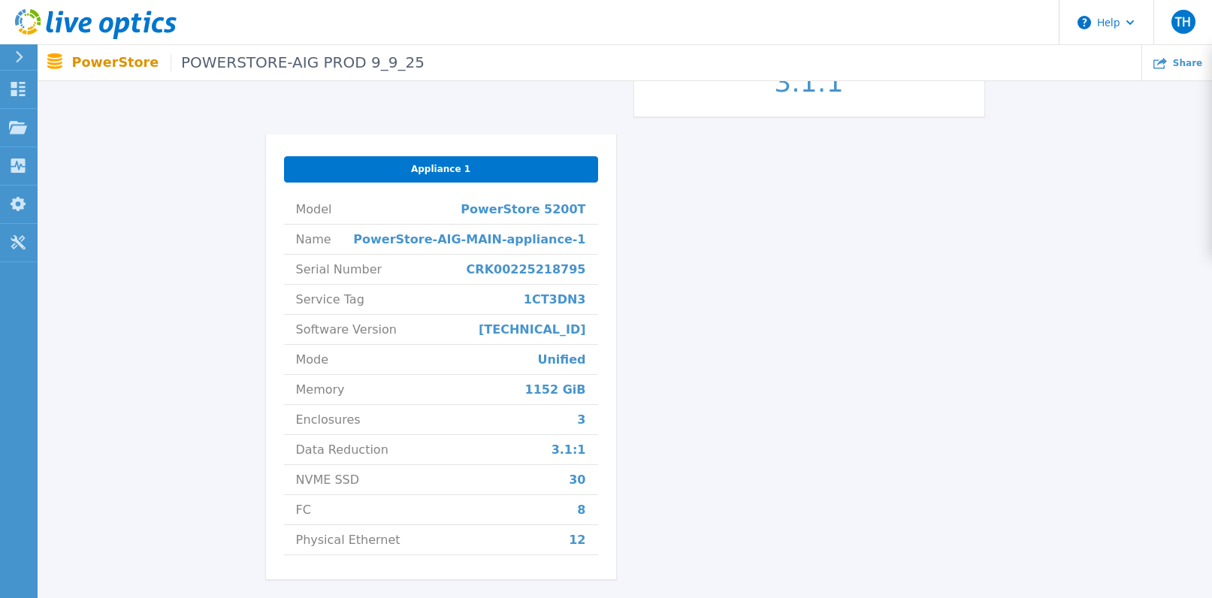
click at [499, 169] on div "Appliance 1" at bounding box center [441, 169] width 314 height 26
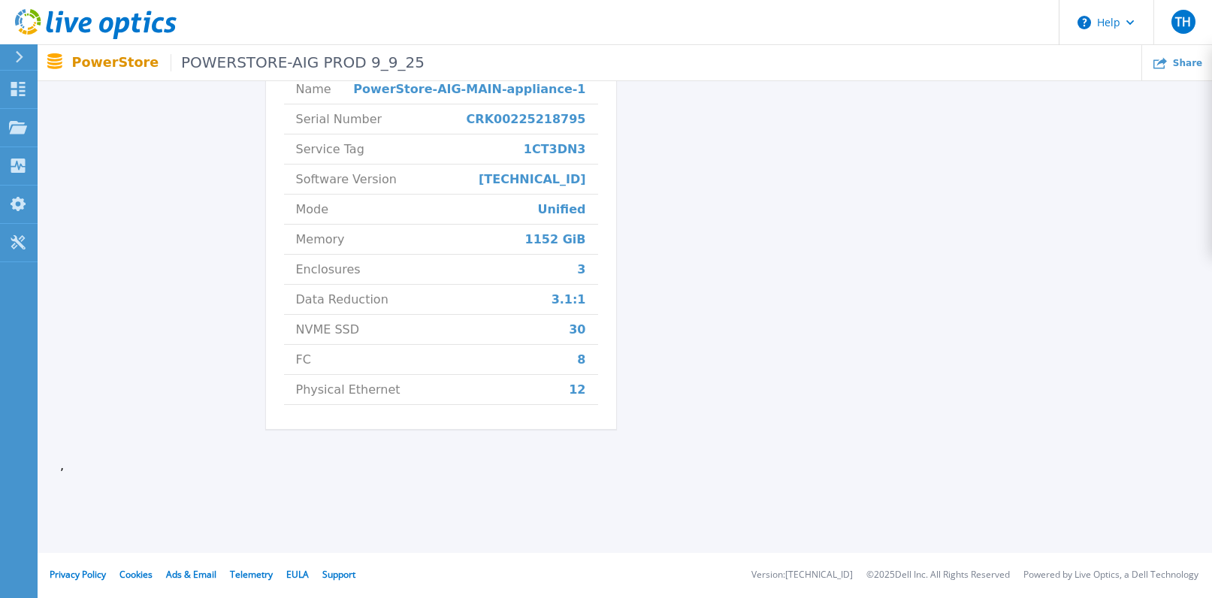
scroll to position [304, 0]
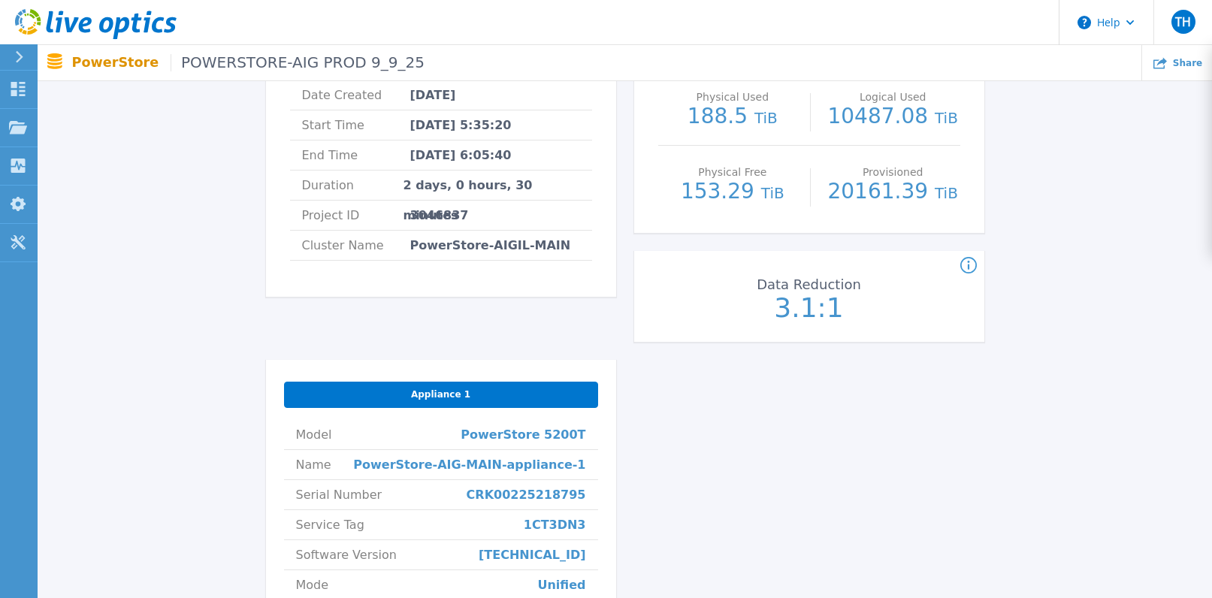
click at [479, 394] on div "Appliance 1" at bounding box center [441, 395] width 314 height 26
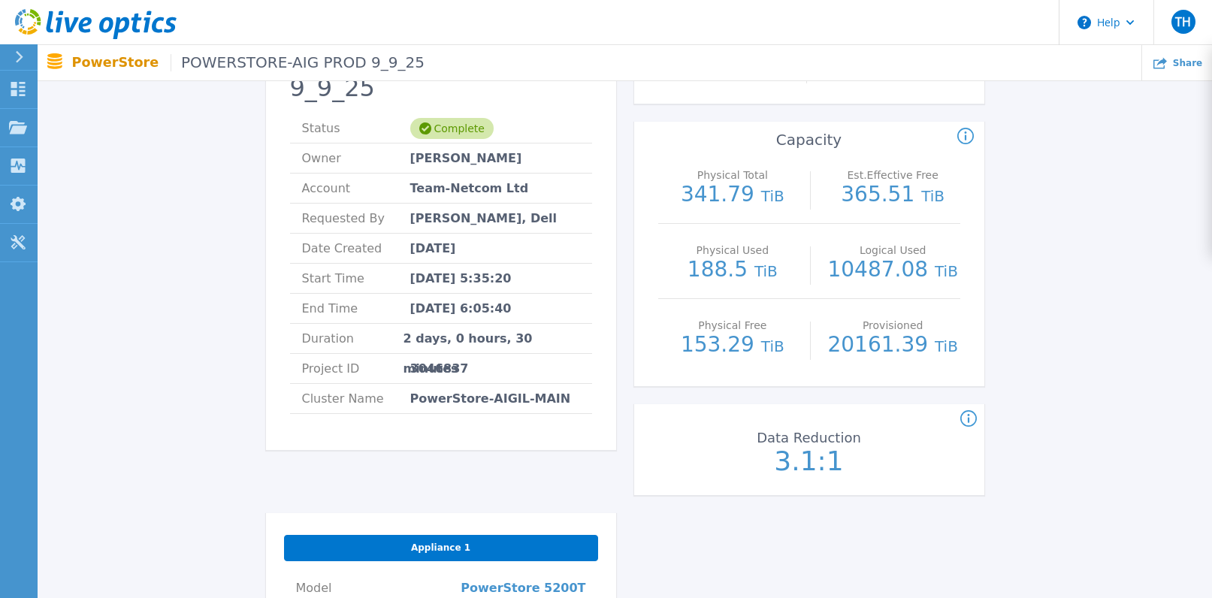
scroll to position [0, 0]
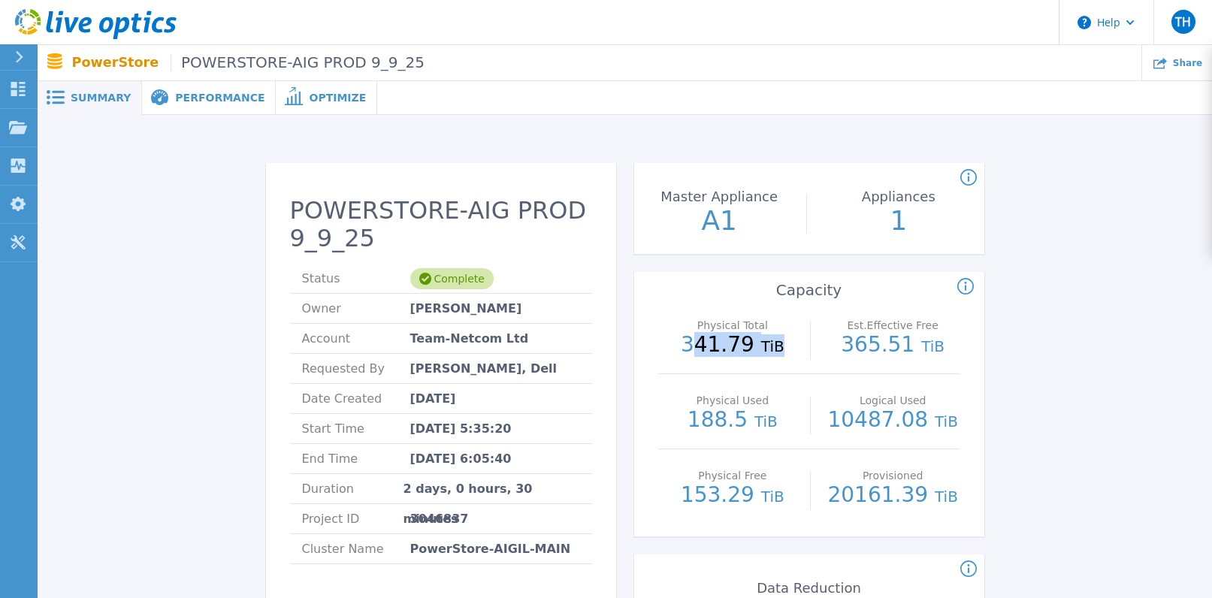
drag, startPoint x: 696, startPoint y: 330, endPoint x: 783, endPoint y: 337, distance: 87.4
click at [783, 337] on p "341.79 TiB" at bounding box center [733, 345] width 135 height 23
drag, startPoint x: 701, startPoint y: 420, endPoint x: 765, endPoint y: 421, distance: 63.9
click at [765, 421] on p "188.5 TiB" at bounding box center [733, 421] width 135 height 23
drag, startPoint x: 693, startPoint y: 491, endPoint x: 797, endPoint y: 494, distance: 103.8
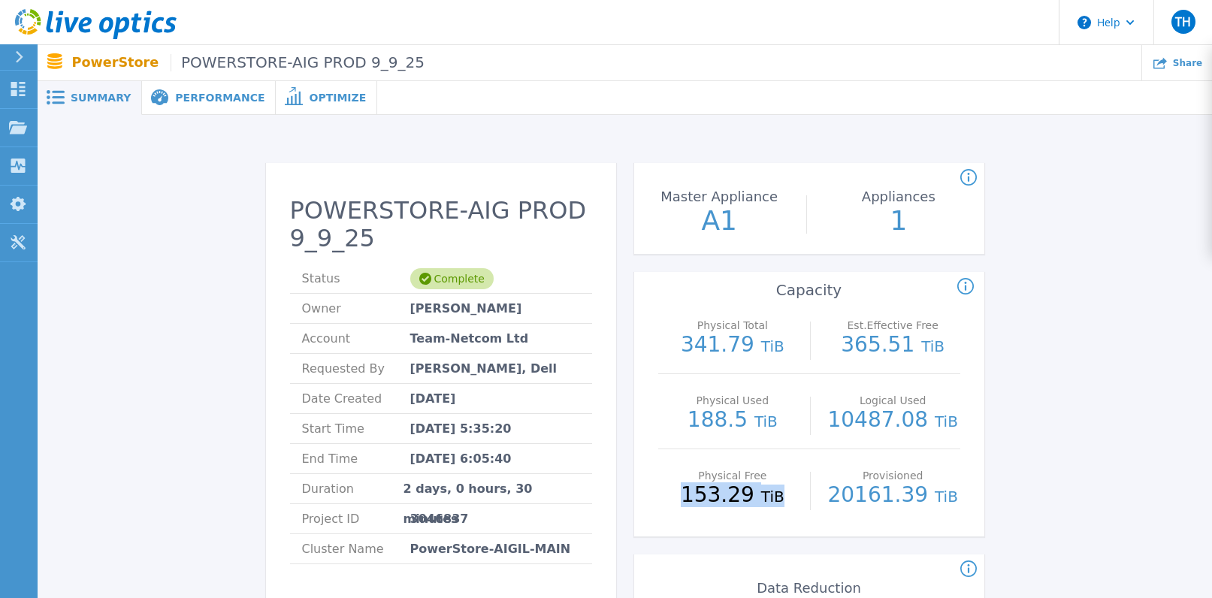
click at [797, 494] on p "153.29 TiB" at bounding box center [733, 496] width 135 height 23
click at [770, 496] on span "TiB" at bounding box center [772, 497] width 23 height 18
click at [846, 368] on div "Est.Effective Free 365.51 TiB" at bounding box center [893, 336] width 135 height 75
drag, startPoint x: 846, startPoint y: 353, endPoint x: 927, endPoint y: 357, distance: 80.5
click at [927, 357] on p "365.51 TiB" at bounding box center [893, 345] width 135 height 23
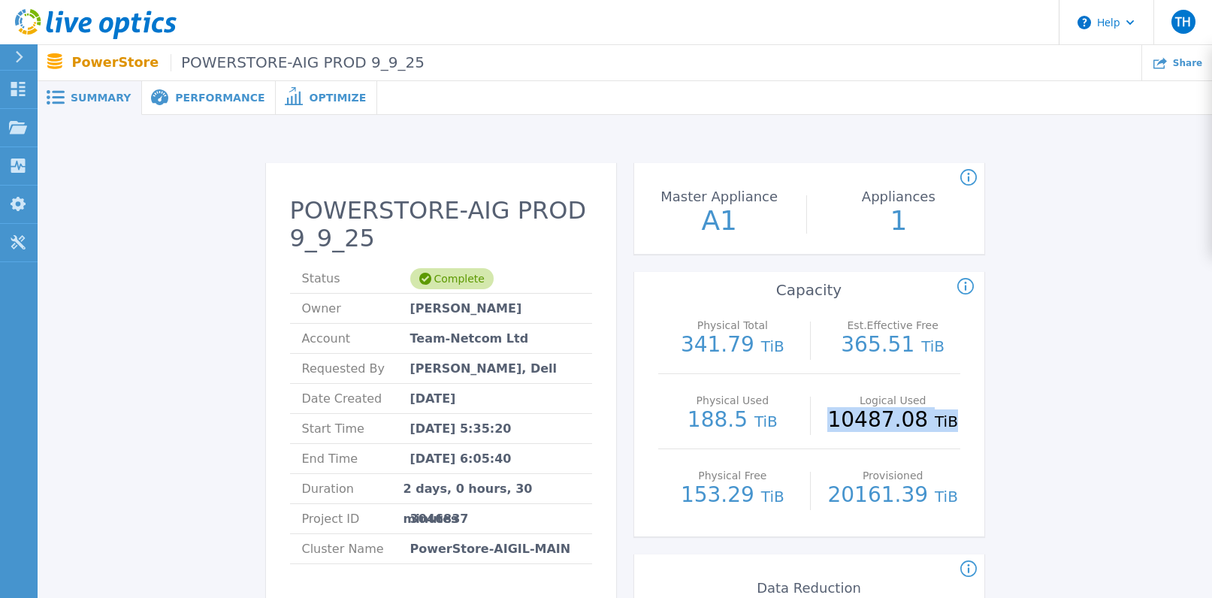
drag, startPoint x: 818, startPoint y: 434, endPoint x: 971, endPoint y: 434, distance: 152.6
click at [971, 434] on div "Physical Total 341.79 TiB Est.Effective Free 365.51 TiB Physical Used 188.5 TiB…" at bounding box center [809, 417] width 350 height 237
drag, startPoint x: 833, startPoint y: 500, endPoint x: 993, endPoint y: 498, distance: 159.3
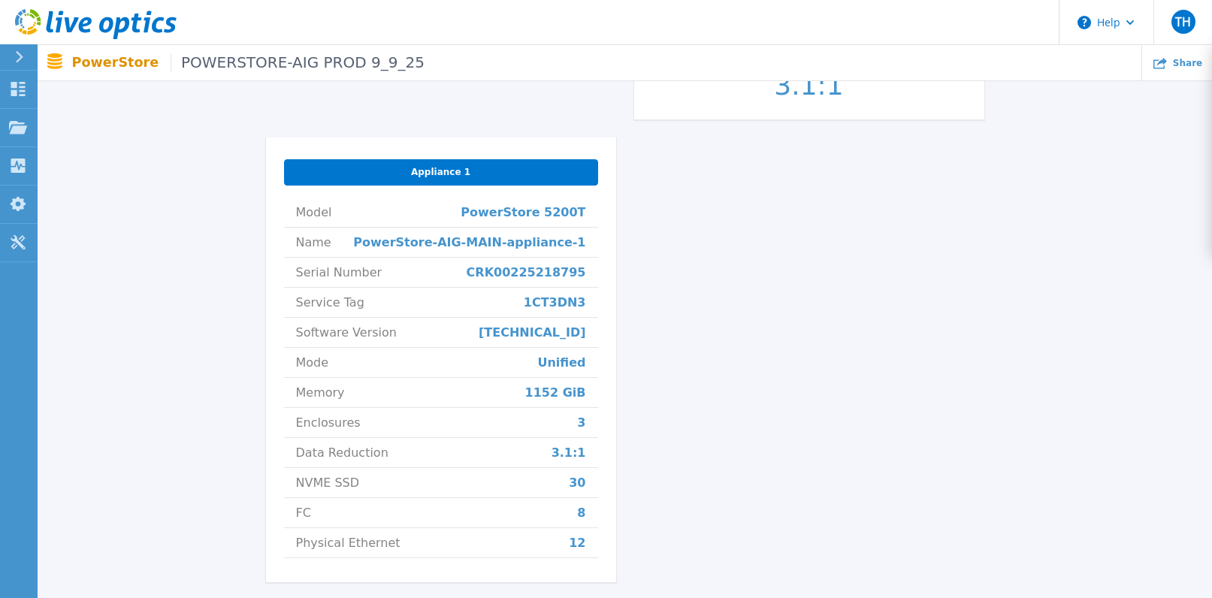
scroll to position [301, 0]
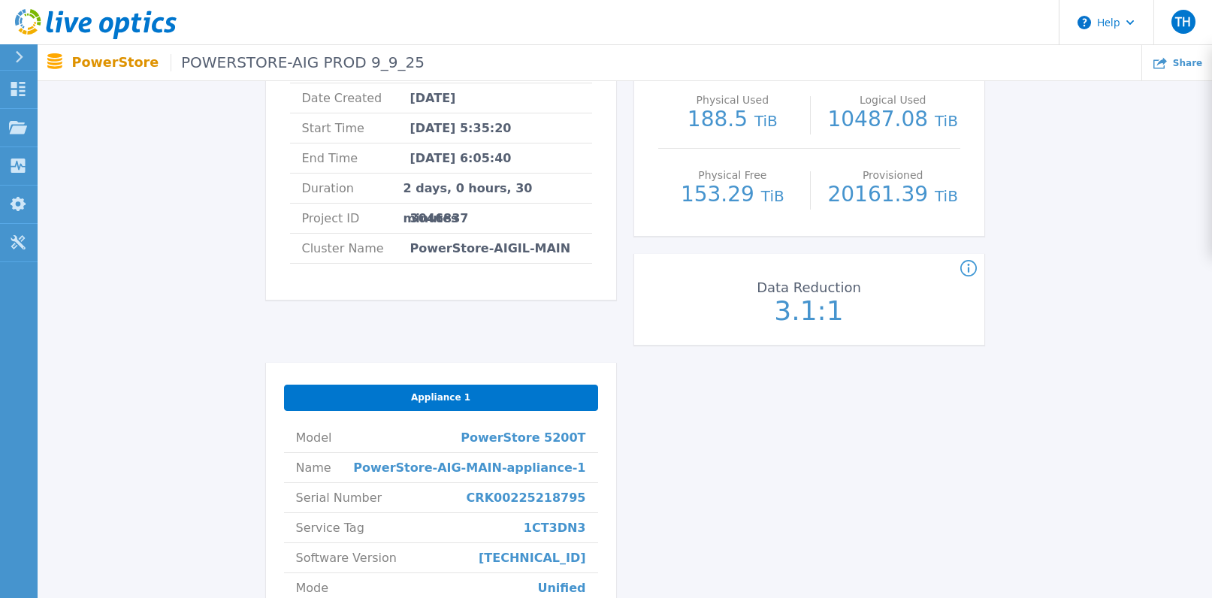
click at [969, 273] on icon at bounding box center [968, 269] width 17 height 18
